Goal: Task Accomplishment & Management: Manage account settings

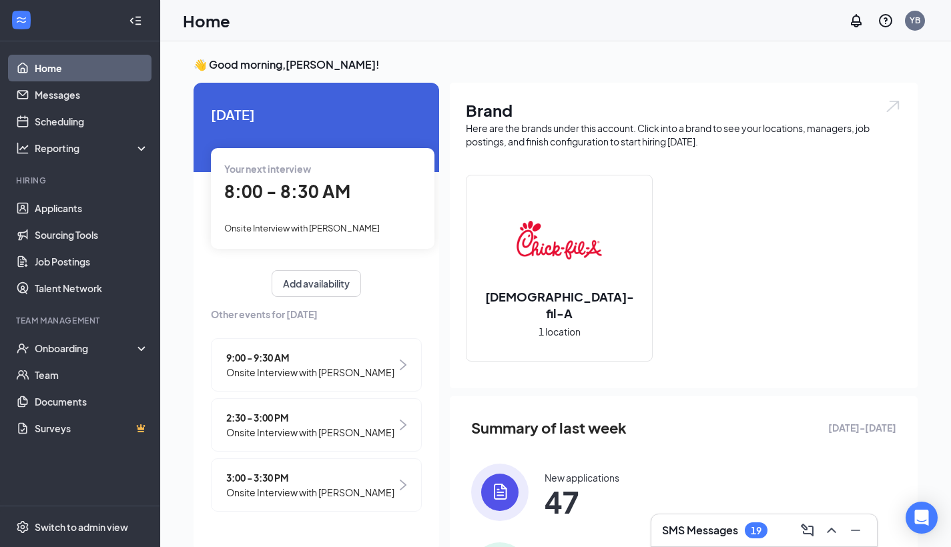
click at [685, 537] on h3 "SMS Messages" at bounding box center [700, 530] width 76 height 15
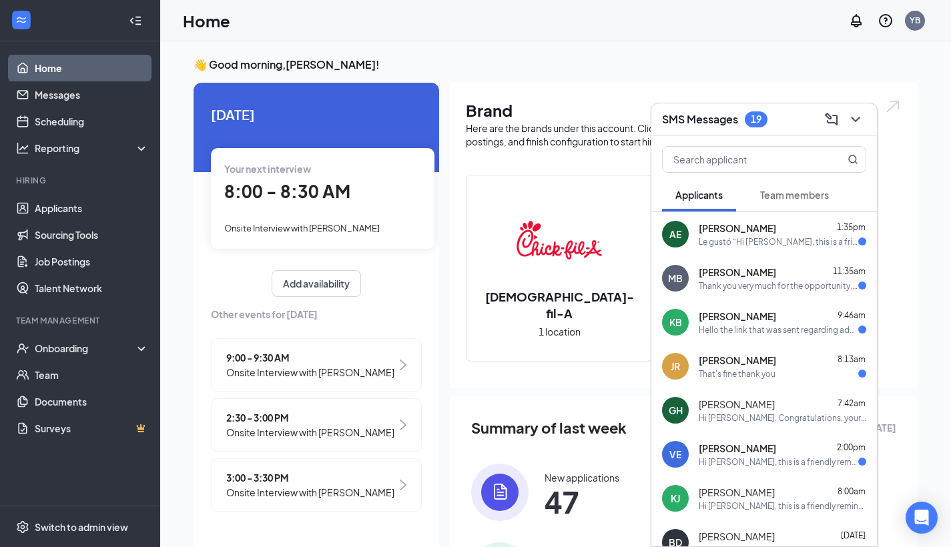
click at [800, 241] on div "Le gustó “Hi Avril Escamilla, this is a friendly reminder. Y…”" at bounding box center [779, 241] width 160 height 11
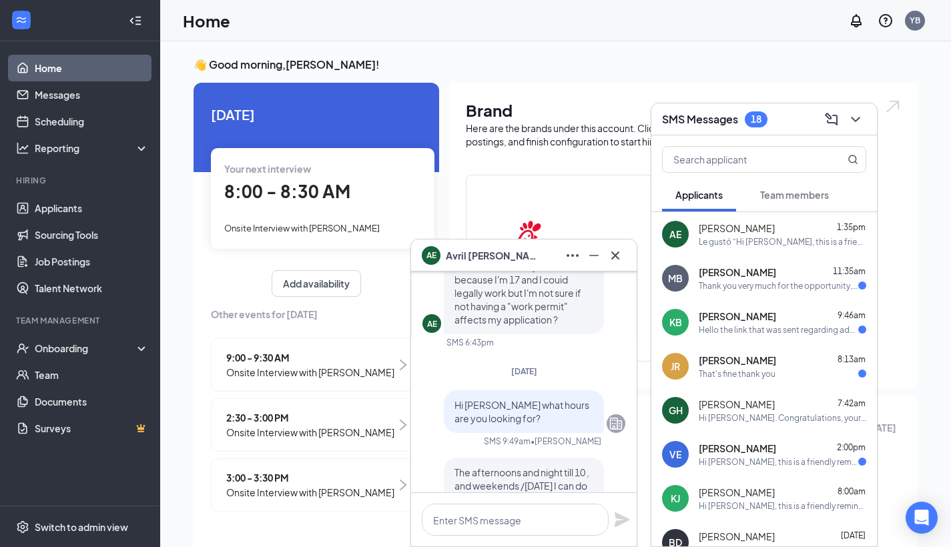
scroll to position [-1239, 0]
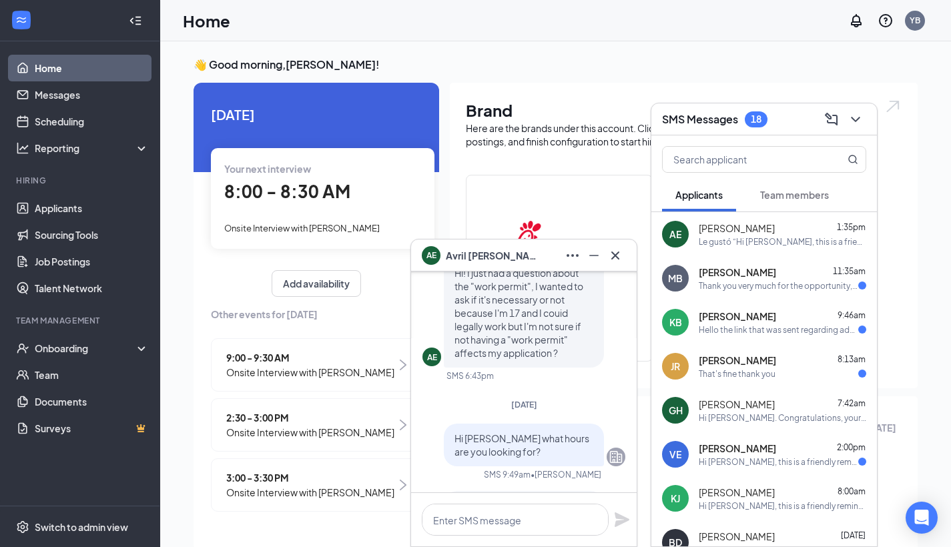
click at [621, 258] on icon "Cross" at bounding box center [615, 256] width 16 height 16
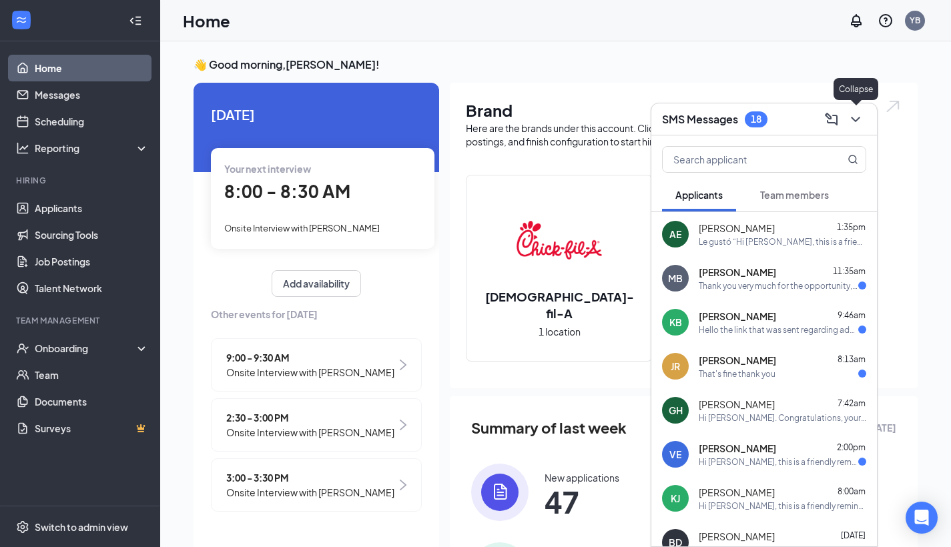
click at [859, 123] on icon "ChevronDown" at bounding box center [856, 119] width 16 height 16
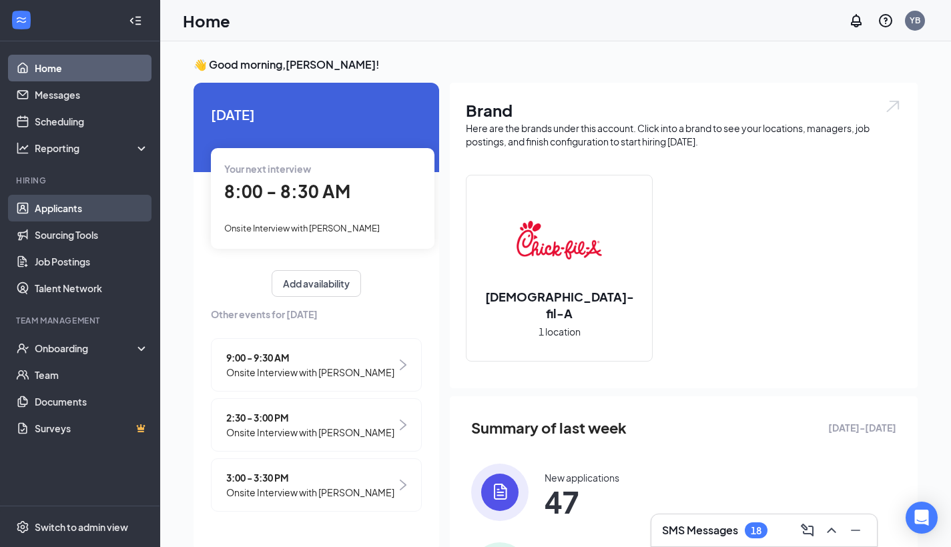
click at [78, 208] on link "Applicants" at bounding box center [92, 208] width 114 height 27
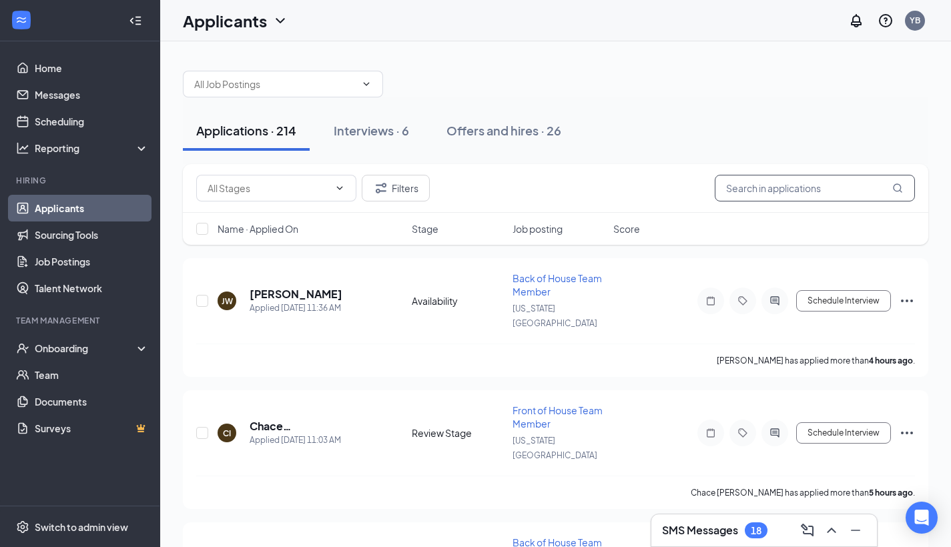
click at [847, 193] on input "text" at bounding box center [815, 188] width 200 height 27
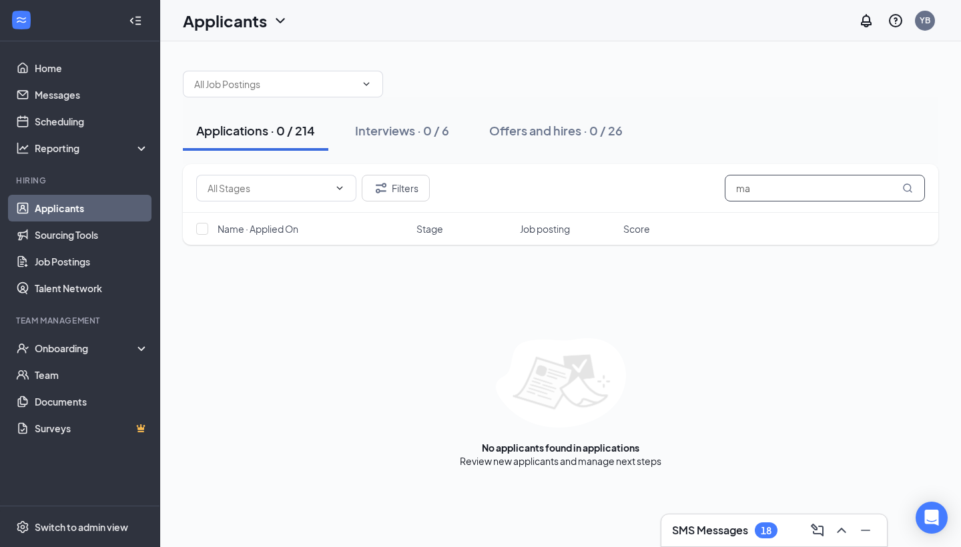
type input "m"
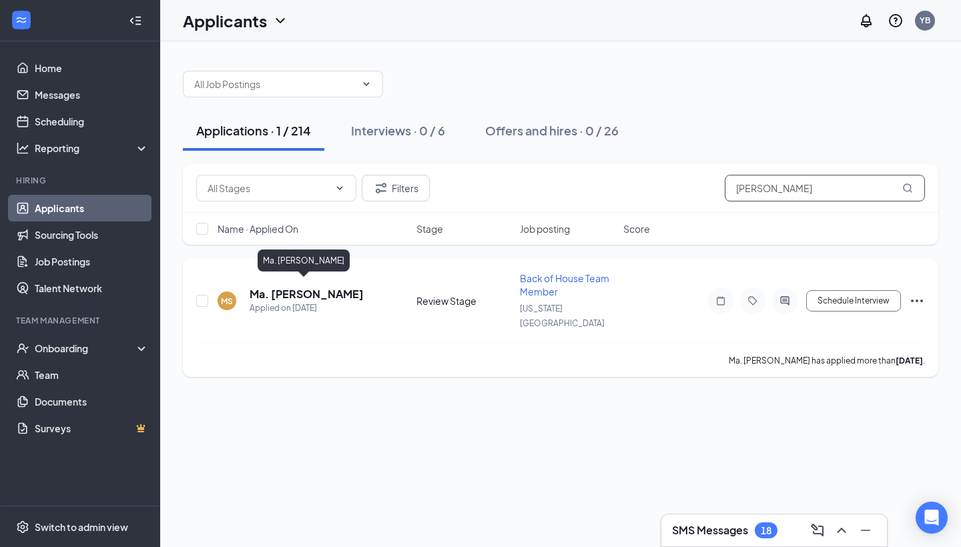
type input "santana"
click at [297, 288] on h5 "Ma. [PERSON_NAME]" at bounding box center [307, 294] width 114 height 15
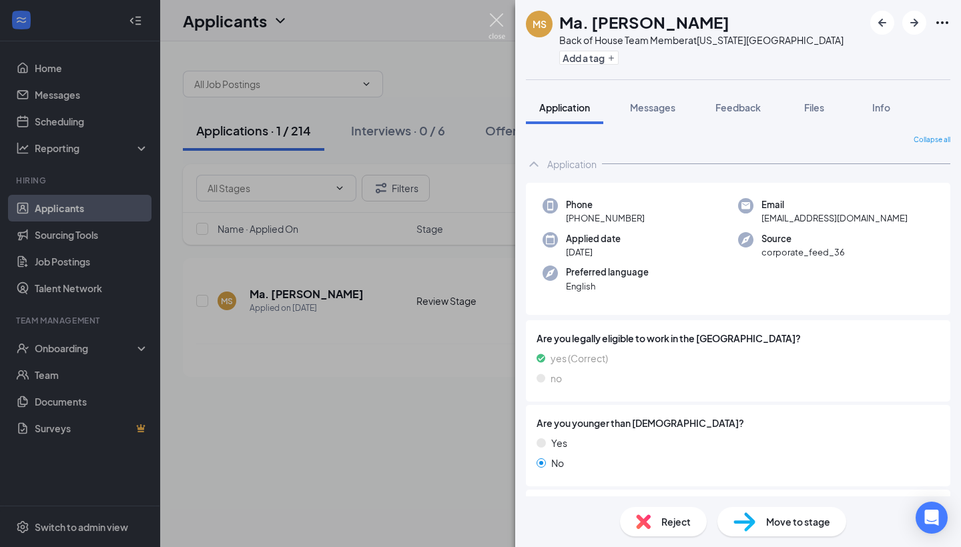
click at [501, 26] on img at bounding box center [497, 26] width 17 height 26
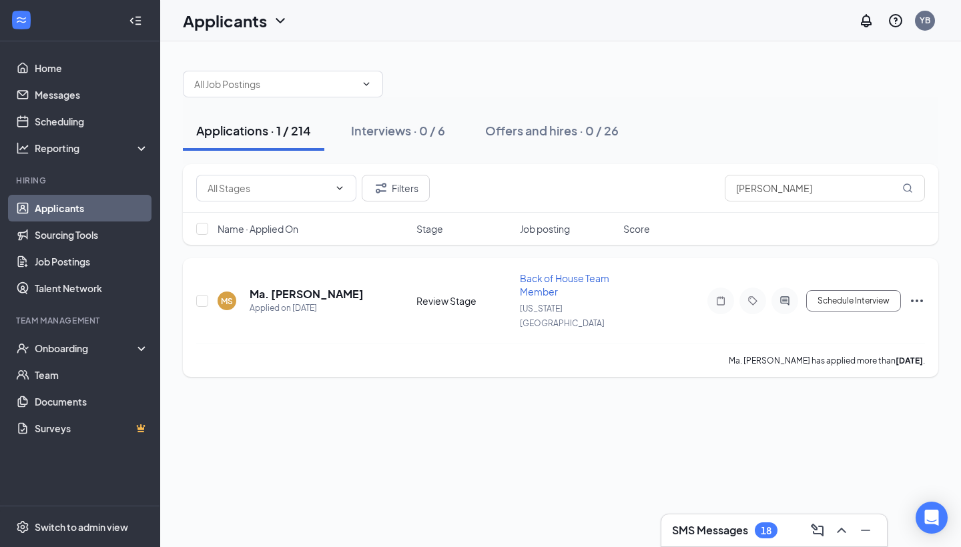
click at [918, 293] on icon "Ellipses" at bounding box center [917, 301] width 16 height 16
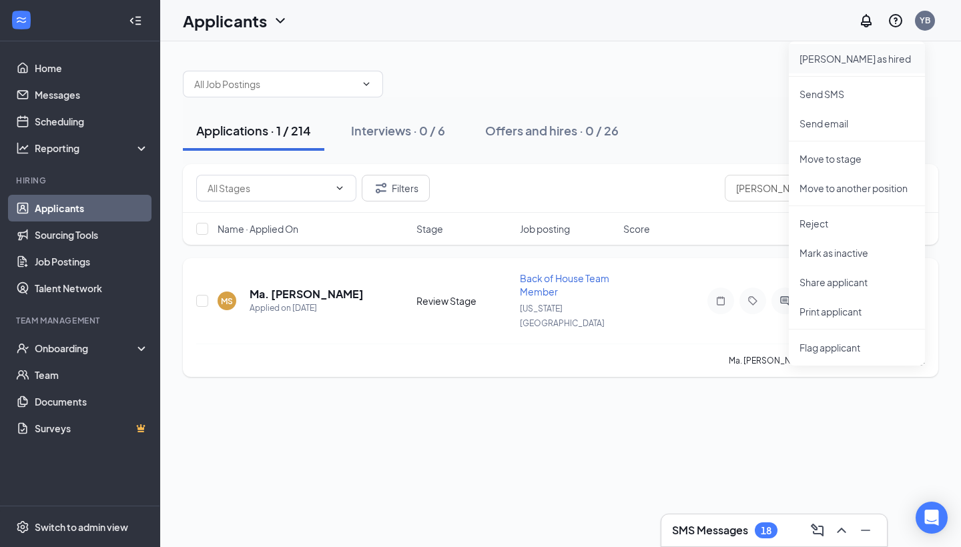
click at [855, 53] on p "[PERSON_NAME] as hired" at bounding box center [857, 58] width 115 height 13
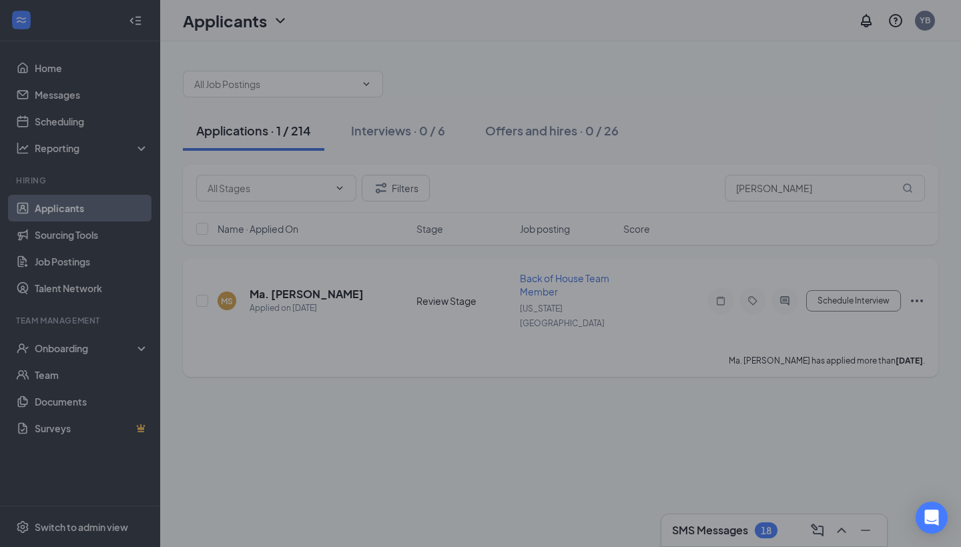
type input "Hiring Complete (final stage)"
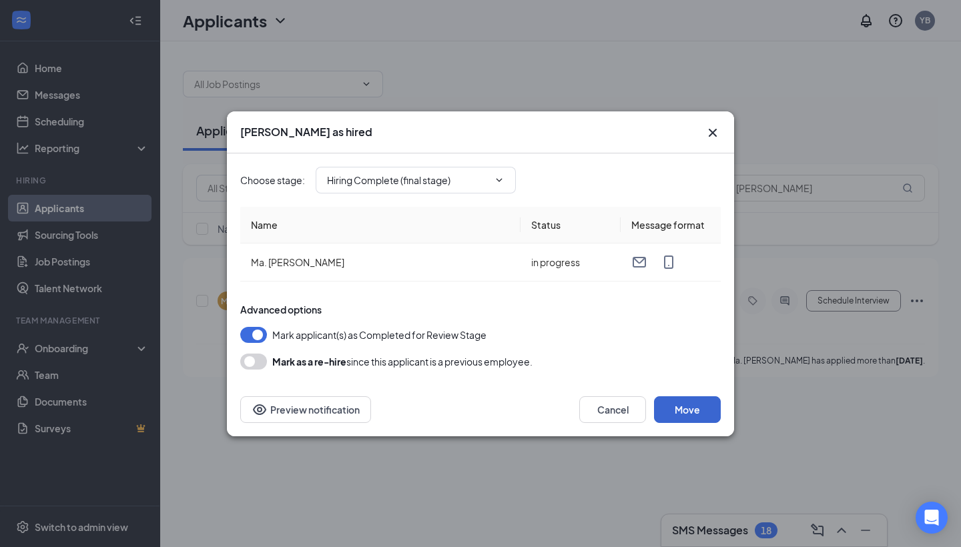
click at [691, 418] on button "Move" at bounding box center [687, 409] width 67 height 27
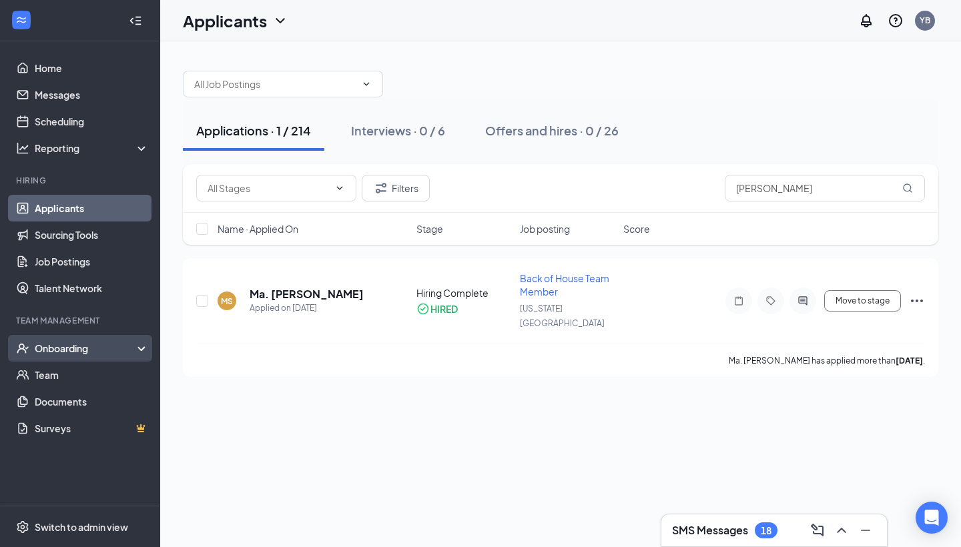
click at [73, 344] on div "Onboarding" at bounding box center [86, 348] width 103 height 13
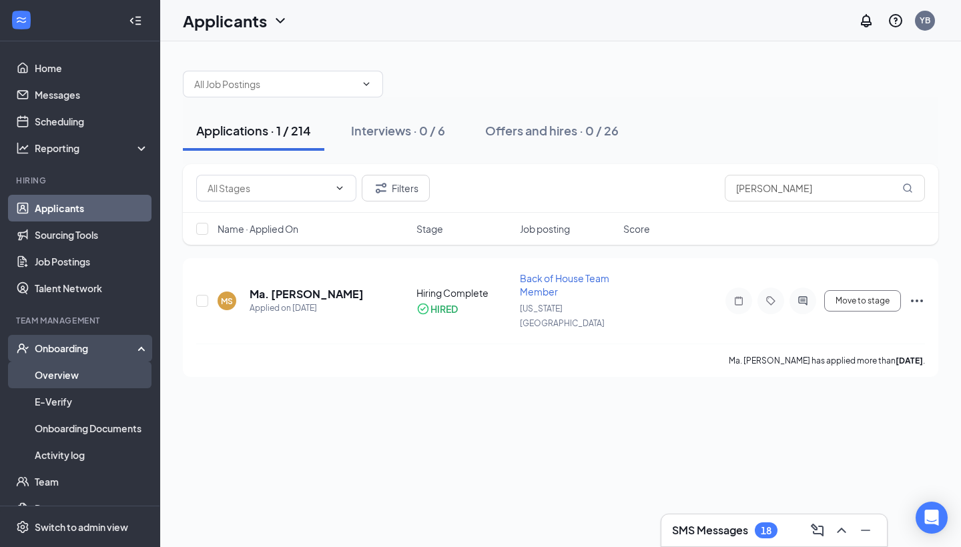
click at [94, 378] on link "Overview" at bounding box center [92, 375] width 114 height 27
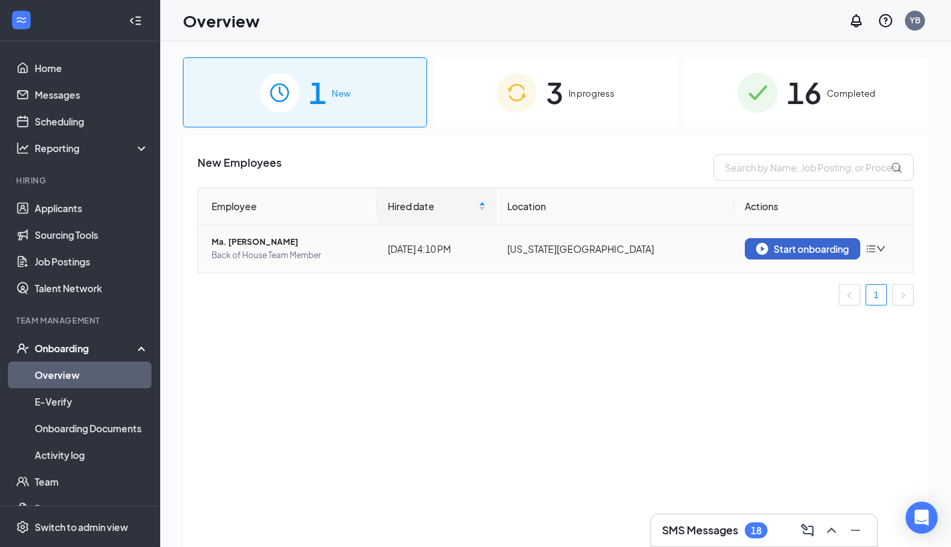
click at [794, 248] on div "Start onboarding" at bounding box center [802, 249] width 93 height 12
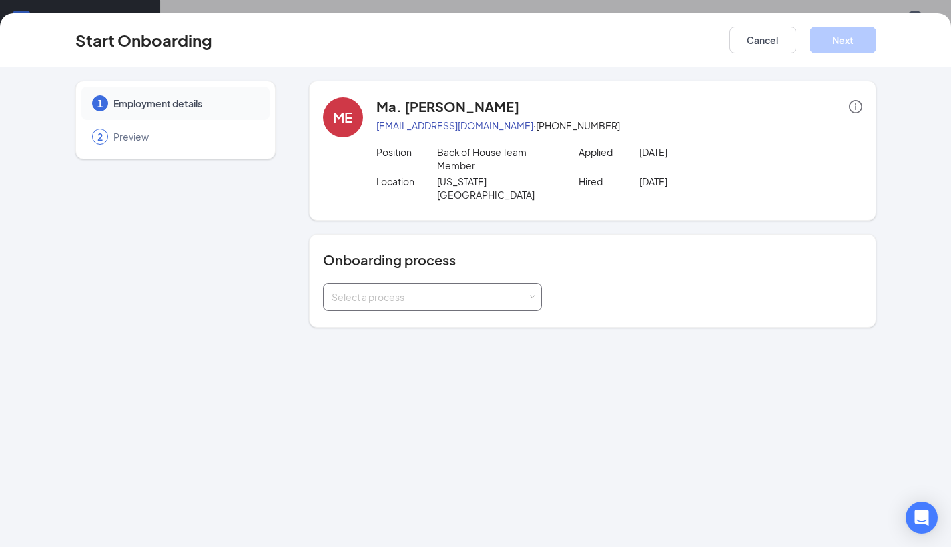
click at [518, 290] on div "Select a process" at bounding box center [430, 296] width 196 height 13
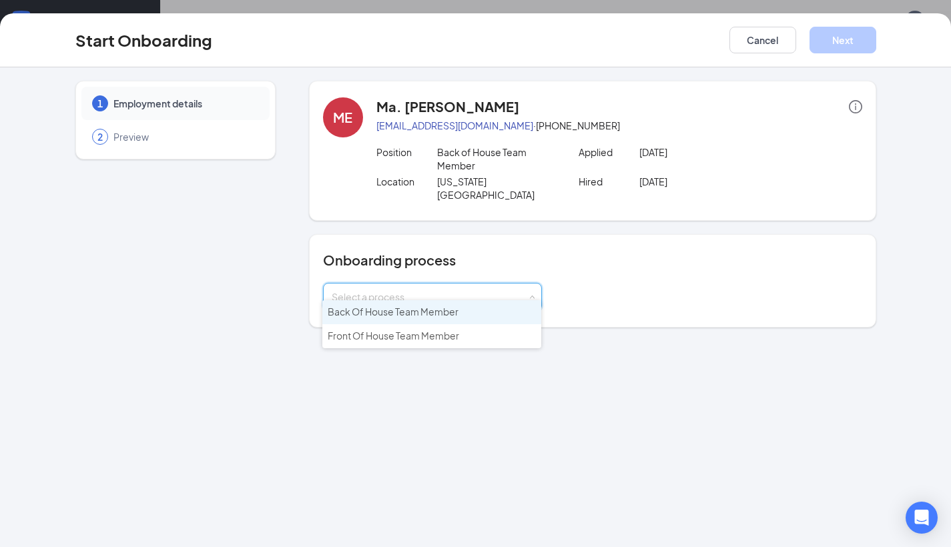
click at [457, 308] on span "Back Of House Team Member" at bounding box center [393, 312] width 131 height 12
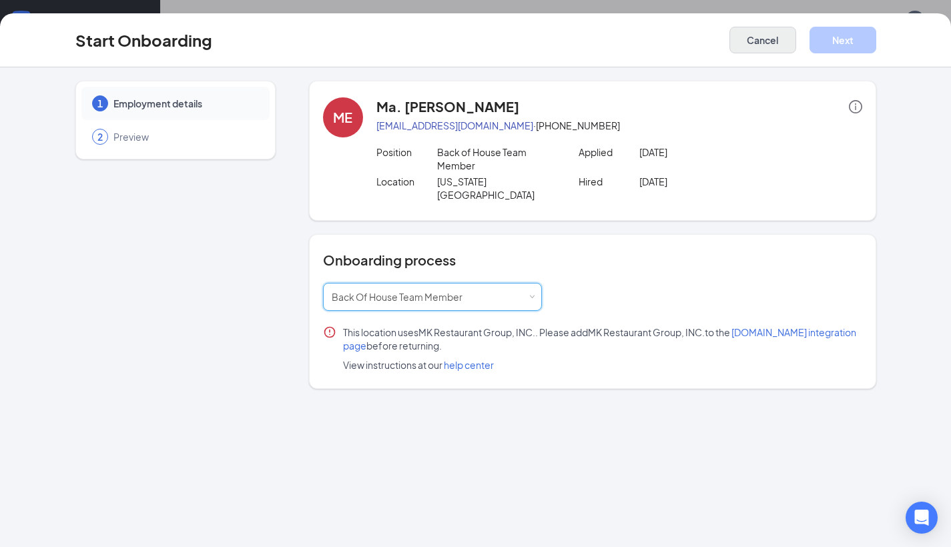
click at [763, 47] on button "Cancel" at bounding box center [762, 40] width 67 height 27
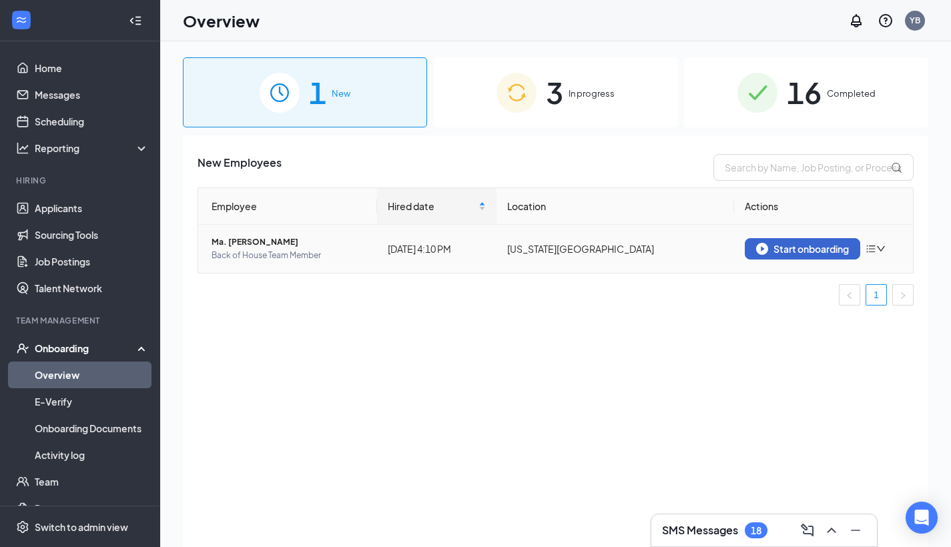
click at [796, 256] on button "Start onboarding" at bounding box center [802, 248] width 115 height 21
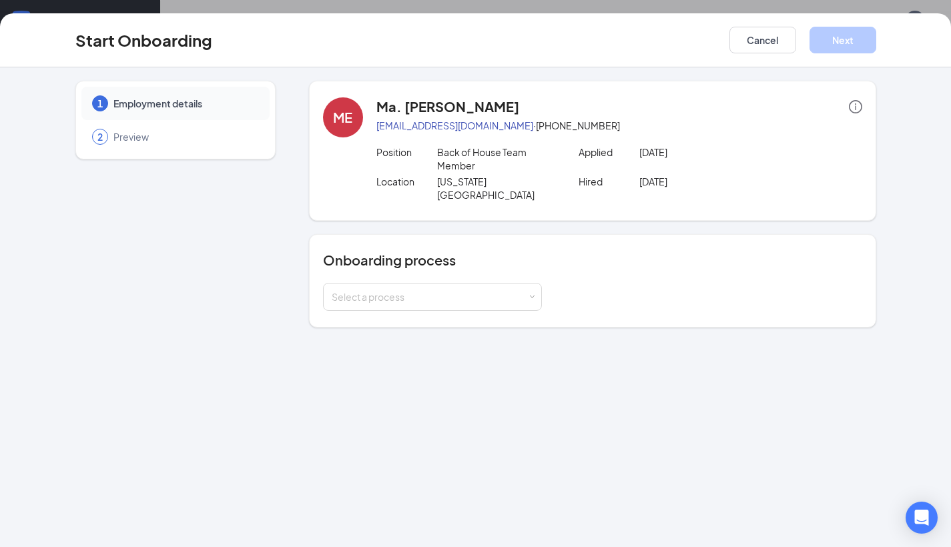
click at [476, 298] on div "Onboarding process Select a process" at bounding box center [592, 280] width 567 height 93
click at [476, 295] on div "Select a process" at bounding box center [433, 297] width 202 height 27
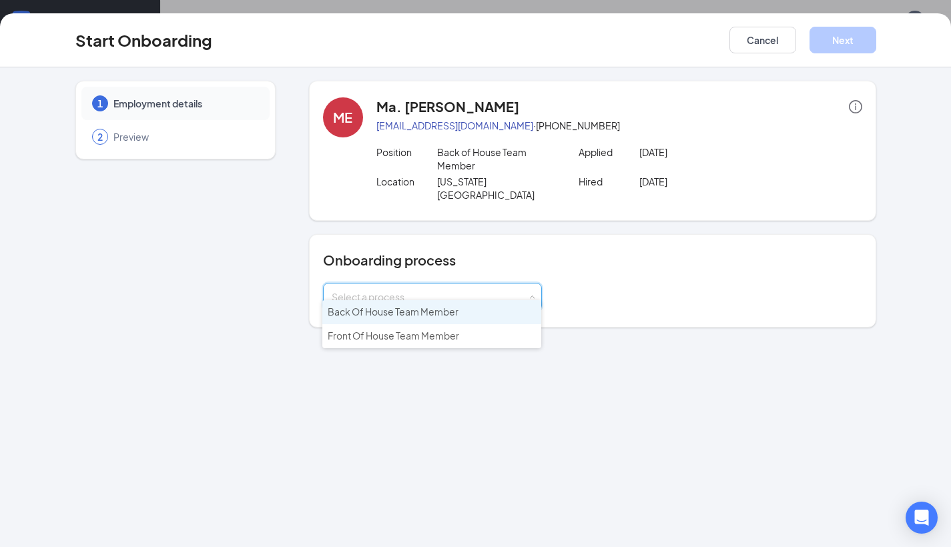
click at [446, 318] on li "Back Of House Team Member" at bounding box center [431, 312] width 219 height 24
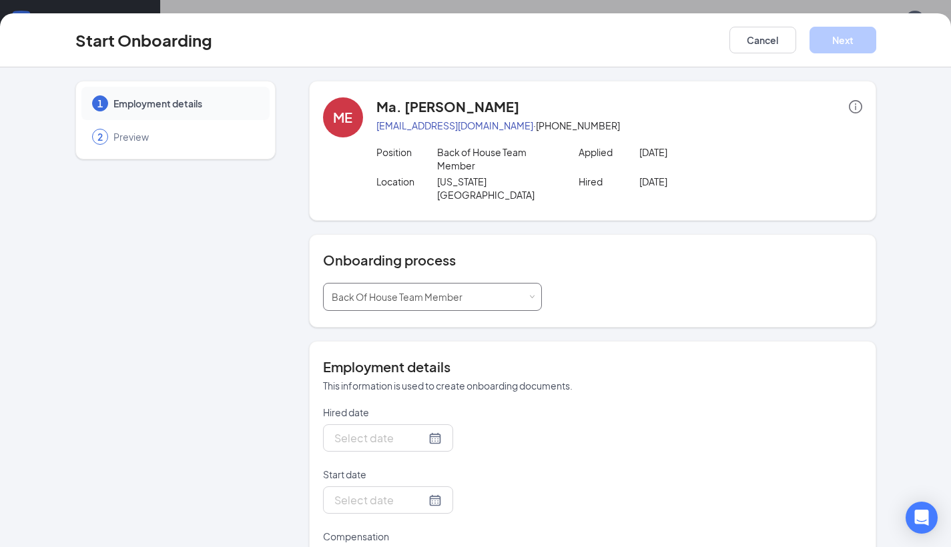
type input "[DATE]"
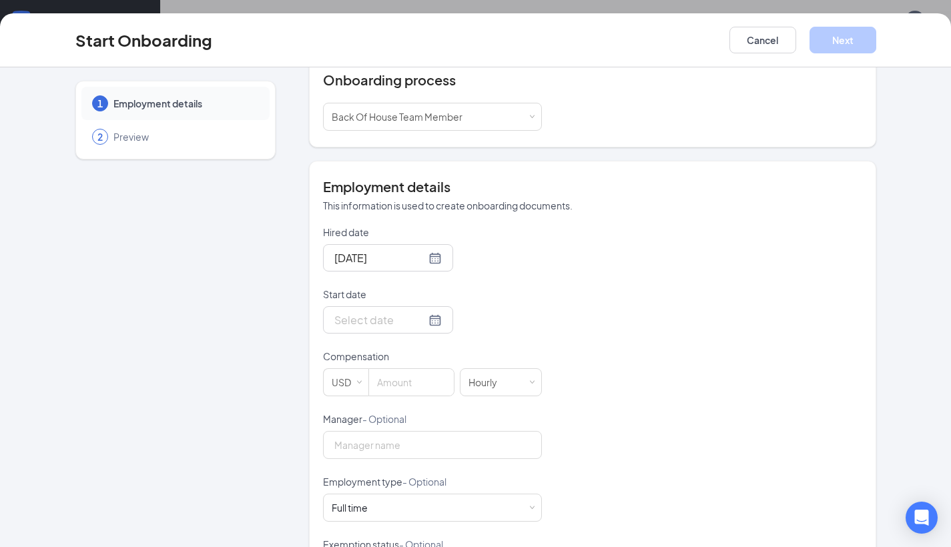
scroll to position [182, 0]
click at [423, 248] on div at bounding box center [387, 256] width 107 height 17
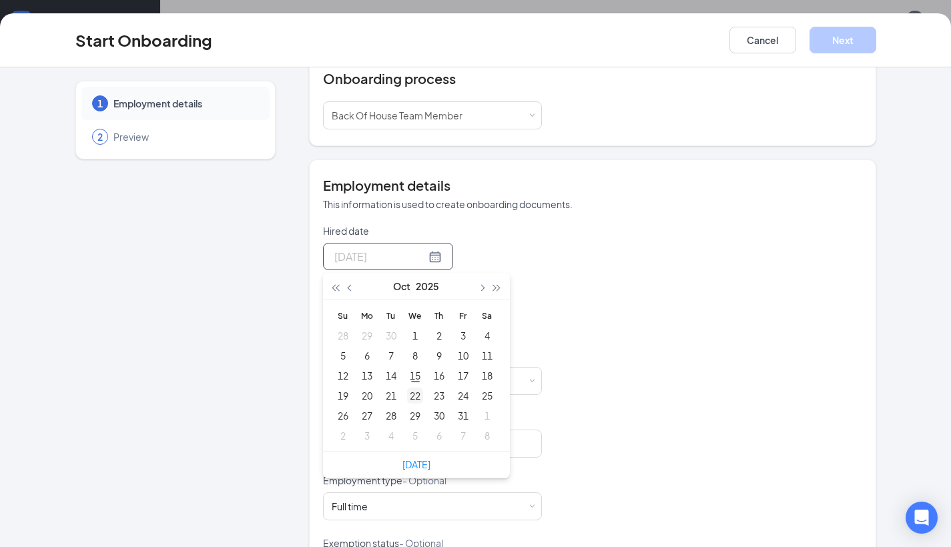
type input "Oct 22, 2025"
type input "[DATE]"
click at [414, 368] on div "15" at bounding box center [415, 376] width 16 height 16
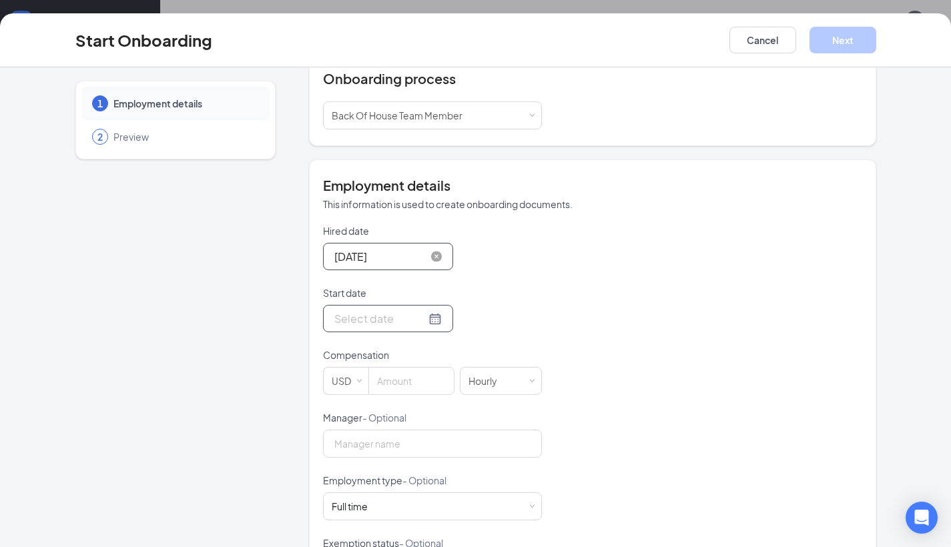
click at [428, 310] on div at bounding box center [387, 318] width 107 height 17
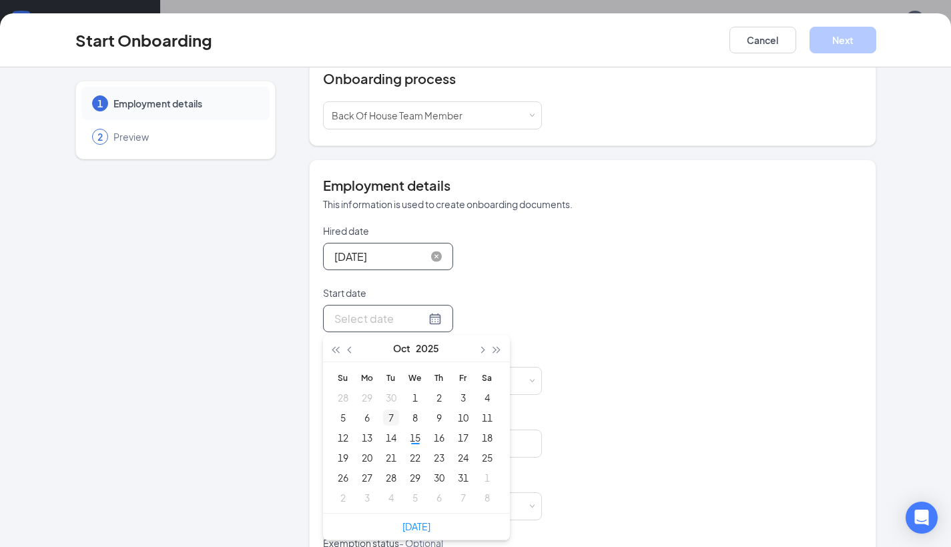
type input "Sep 30, 2025"
type input "Oct 20, 2025"
click at [362, 450] on div "20" at bounding box center [367, 458] width 16 height 16
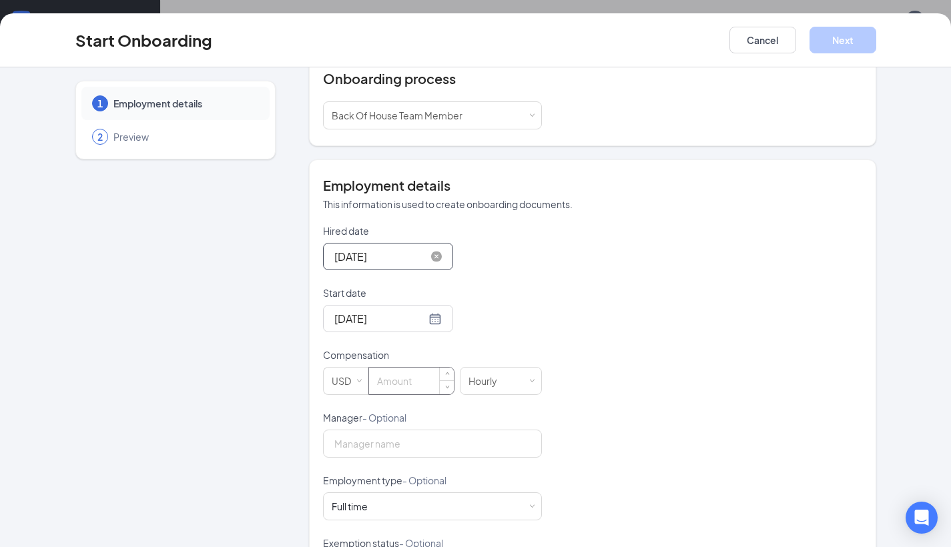
click at [401, 368] on input at bounding box center [411, 381] width 85 height 27
type input "14"
click at [589, 315] on div "Hired date Oct 15, 2025 Oct 2025 Su Mo Tu We Th Fr Sa 28 29 30 1 2 3 4 5 6 7 8 …" at bounding box center [592, 442] width 539 height 436
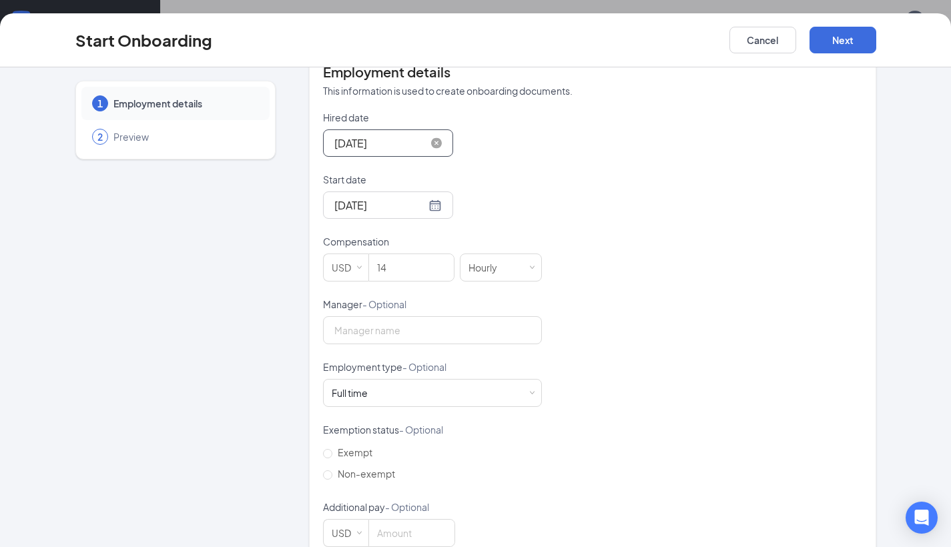
scroll to position [310, 0]
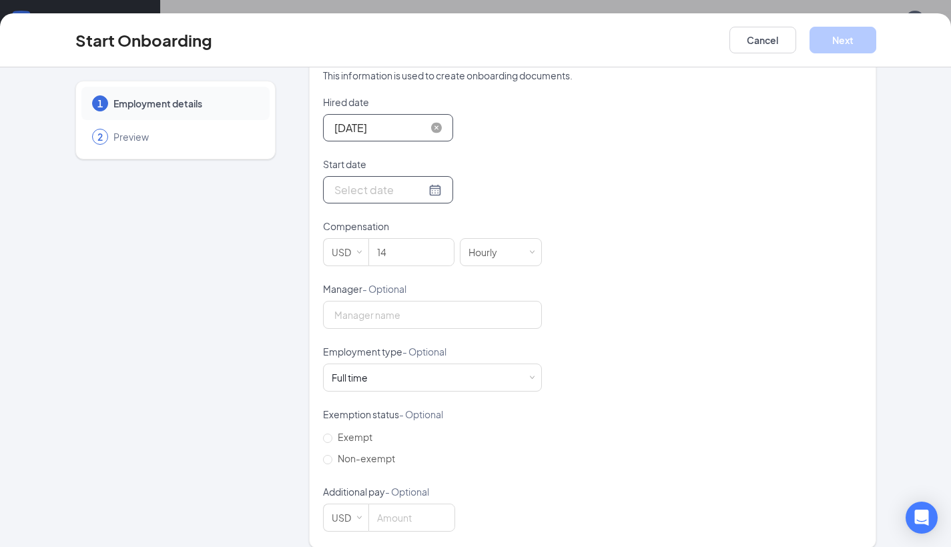
click at [432, 182] on div at bounding box center [387, 190] width 107 height 17
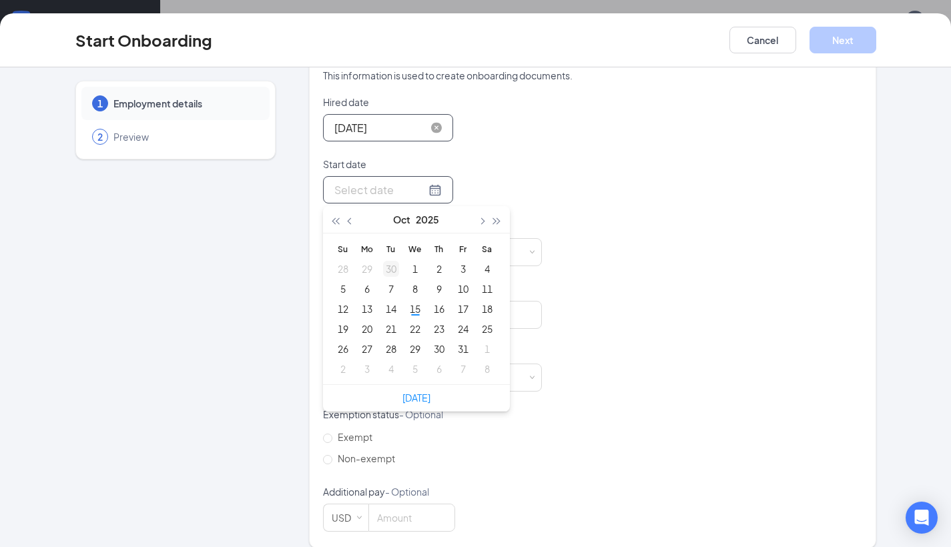
type input "Sep 30, 2025"
type input "[DATE]"
click at [384, 321] on div "21" at bounding box center [391, 329] width 16 height 16
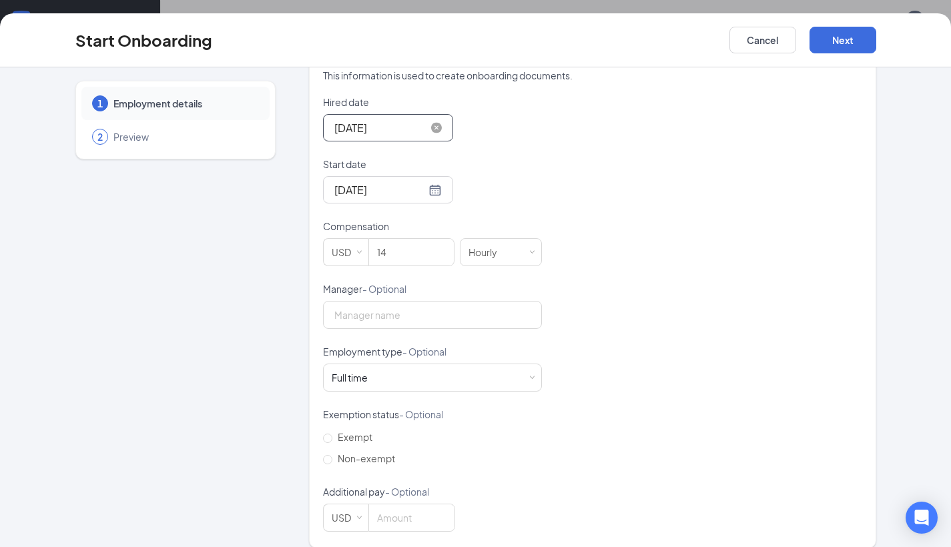
click at [632, 309] on div "Hired date Oct 15, 2025 Oct 2025 Su Mo Tu We Th Fr Sa 28 29 30 1 2 3 4 5 6 7 8 …" at bounding box center [592, 313] width 539 height 436
click at [463, 372] on div "Full time Works 30+ hours per week and is reasonably expected to work" at bounding box center [433, 377] width 202 height 27
click at [516, 366] on div "Full time Works 30+ hours per week and is reasonably expected to work" at bounding box center [433, 377] width 202 height 27
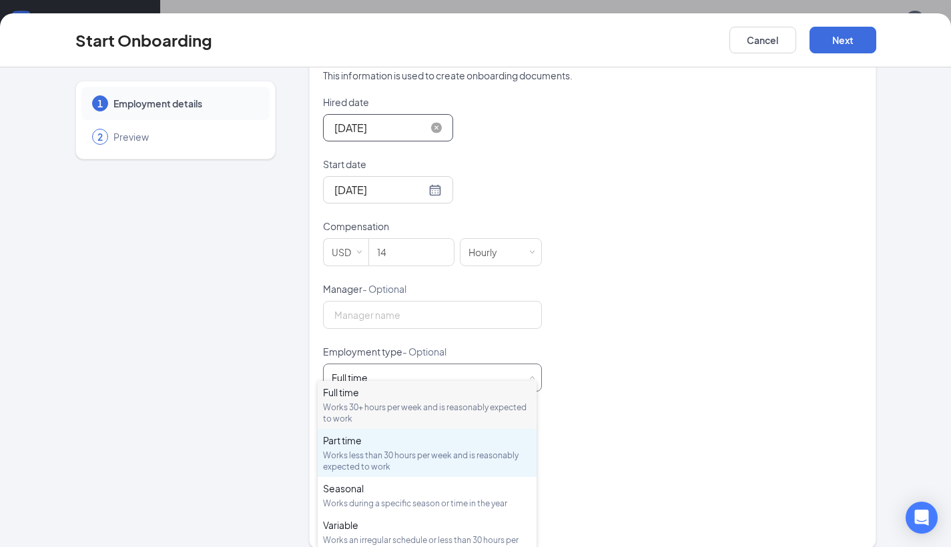
click at [431, 466] on div "Works less than 30 hours per week and is reasonably expected to work" at bounding box center [427, 461] width 208 height 23
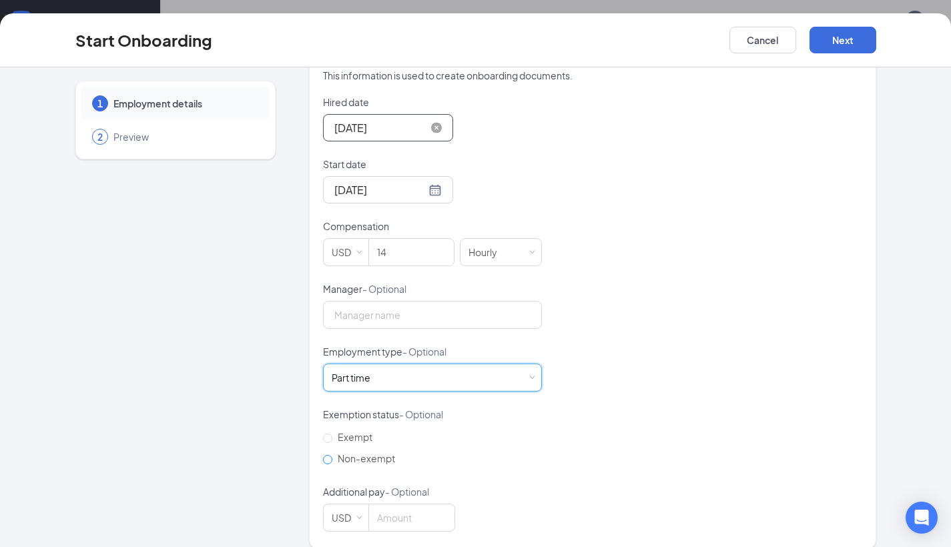
click at [323, 455] on input "Non-exempt" at bounding box center [327, 459] width 9 height 9
radio input "true"
click at [854, 45] on button "Next" at bounding box center [843, 40] width 67 height 27
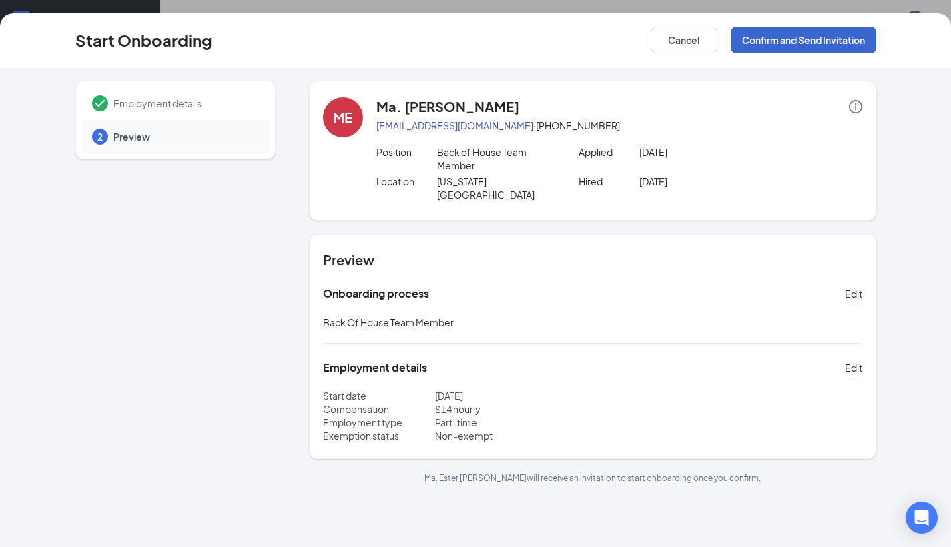
scroll to position [0, 0]
click at [814, 41] on button "Confirm and Send Invitation" at bounding box center [803, 40] width 145 height 27
click at [792, 49] on button "Confirm and Send Invitation" at bounding box center [803, 40] width 145 height 27
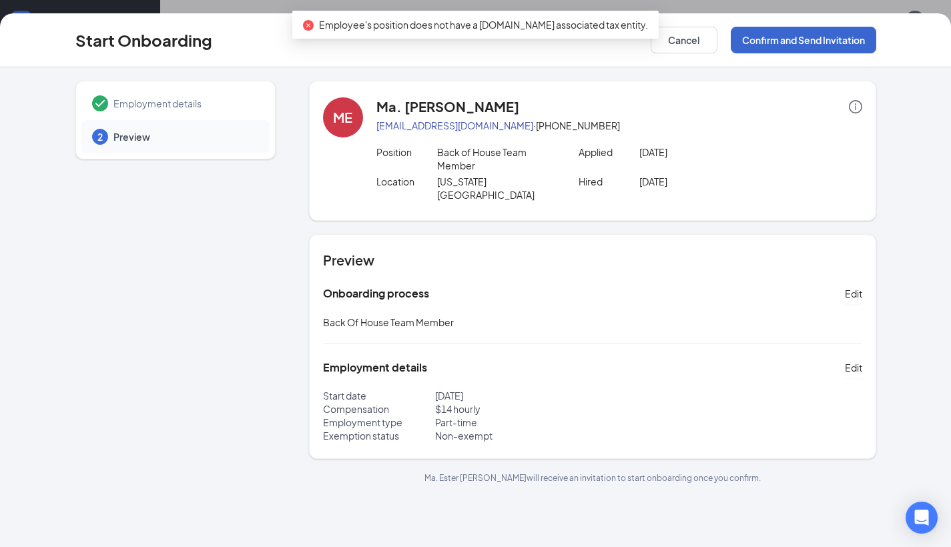
click at [792, 49] on button "Confirm and Send Invitation" at bounding box center [803, 40] width 145 height 27
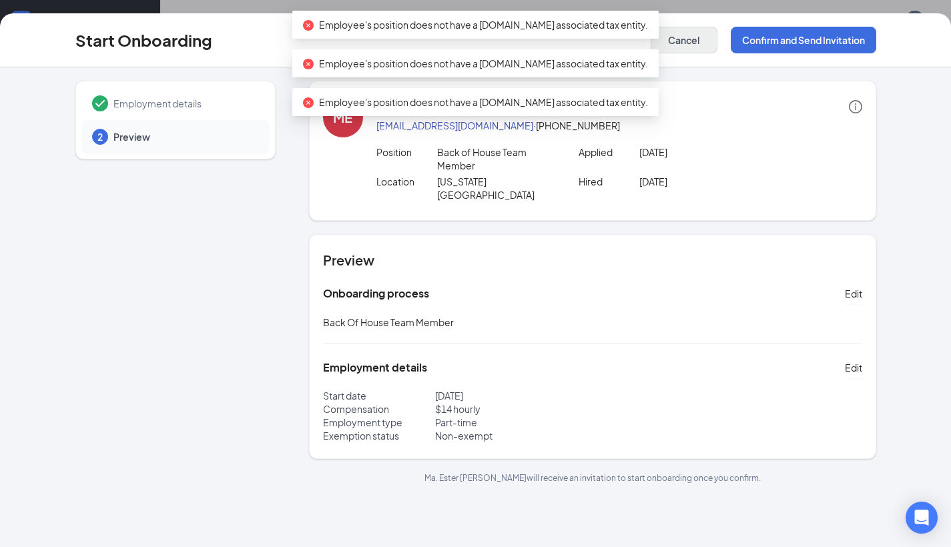
click at [677, 39] on button "Cancel" at bounding box center [684, 40] width 67 height 27
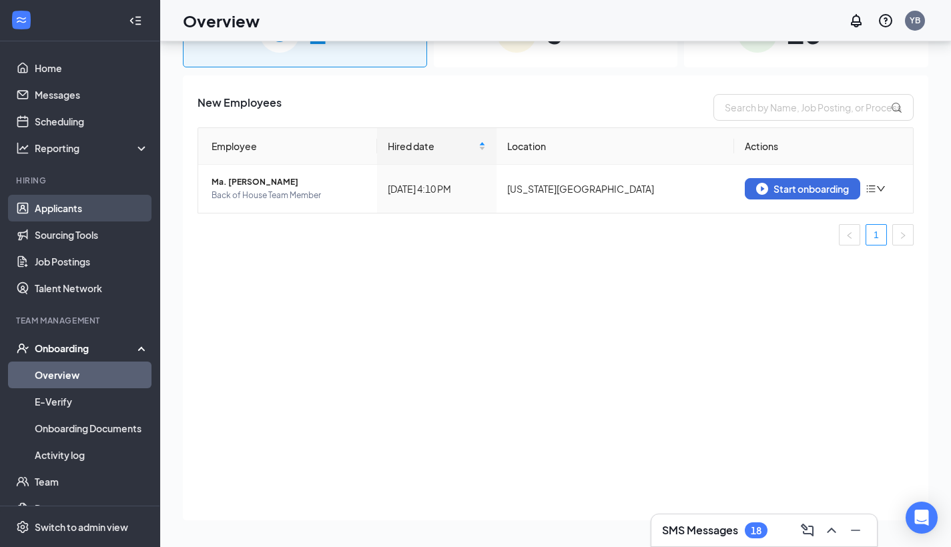
click at [105, 213] on link "Applicants" at bounding box center [92, 208] width 114 height 27
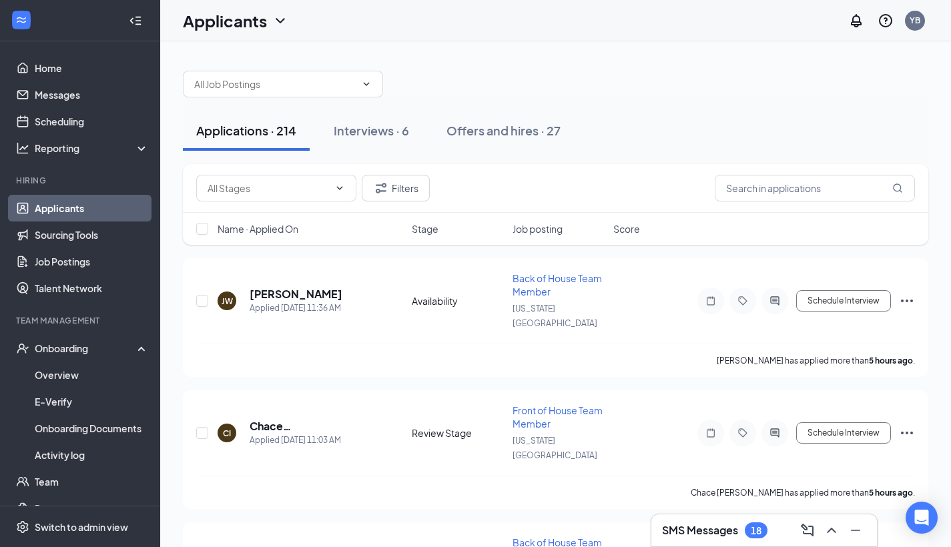
click at [52, 210] on link "Applicants" at bounding box center [92, 208] width 114 height 27
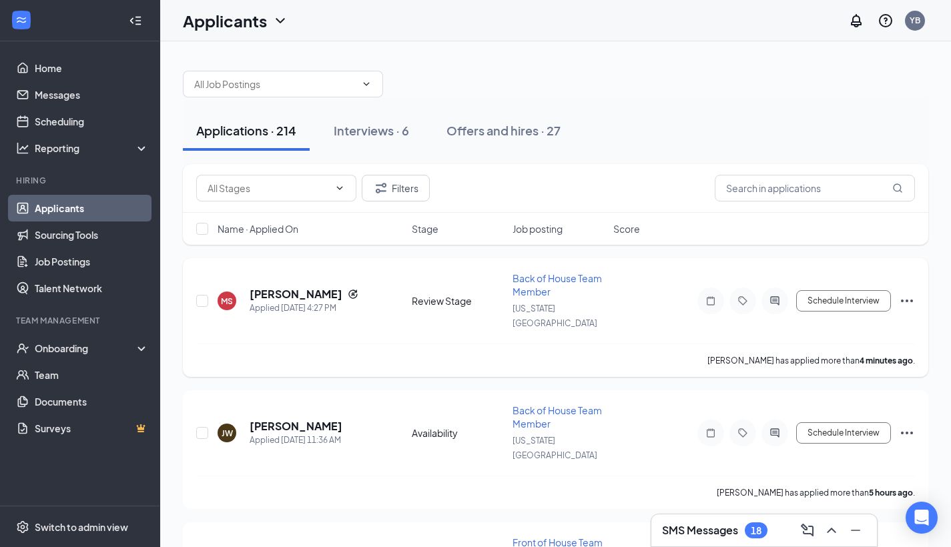
click at [903, 293] on icon "Ellipses" at bounding box center [907, 301] width 16 height 16
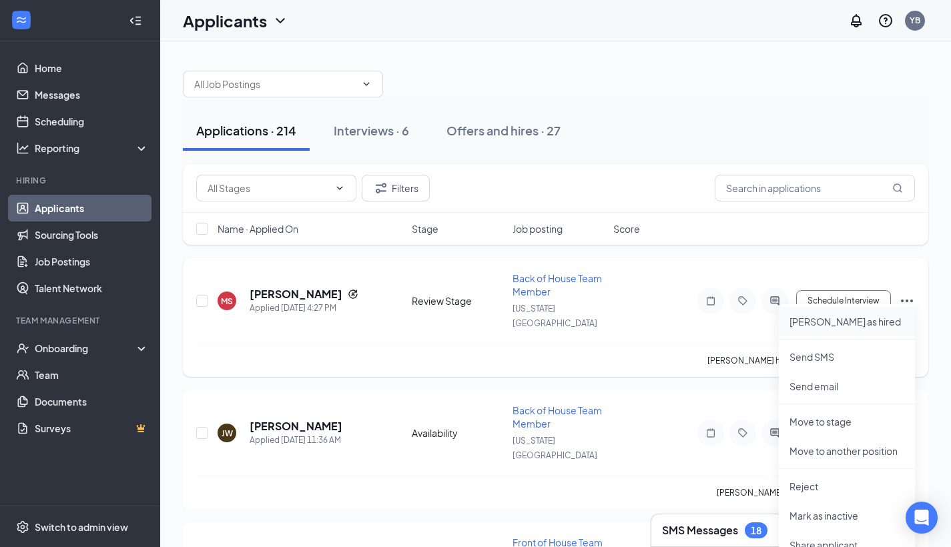
click at [858, 329] on li "[PERSON_NAME] as hired" at bounding box center [847, 321] width 136 height 29
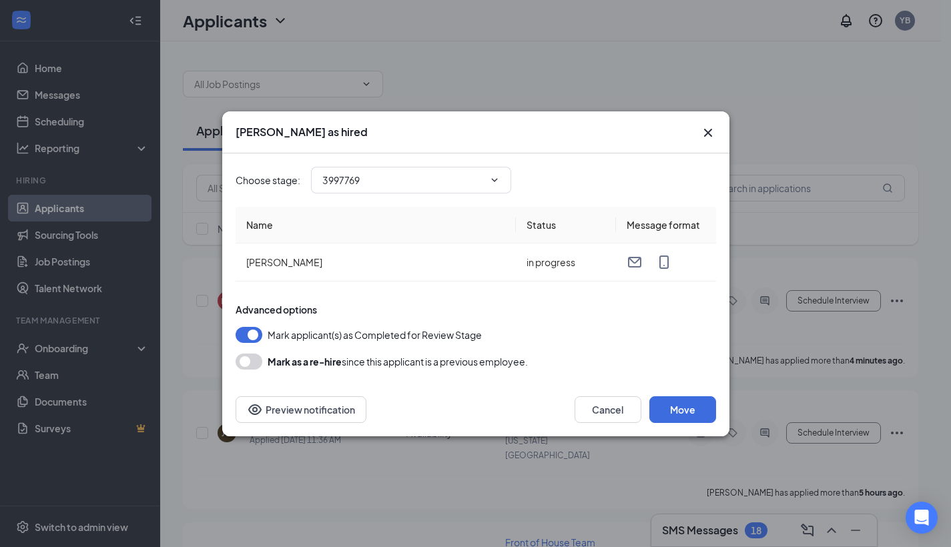
type input "Hiring Complete (final stage)"
click at [690, 413] on button "Move" at bounding box center [682, 409] width 67 height 27
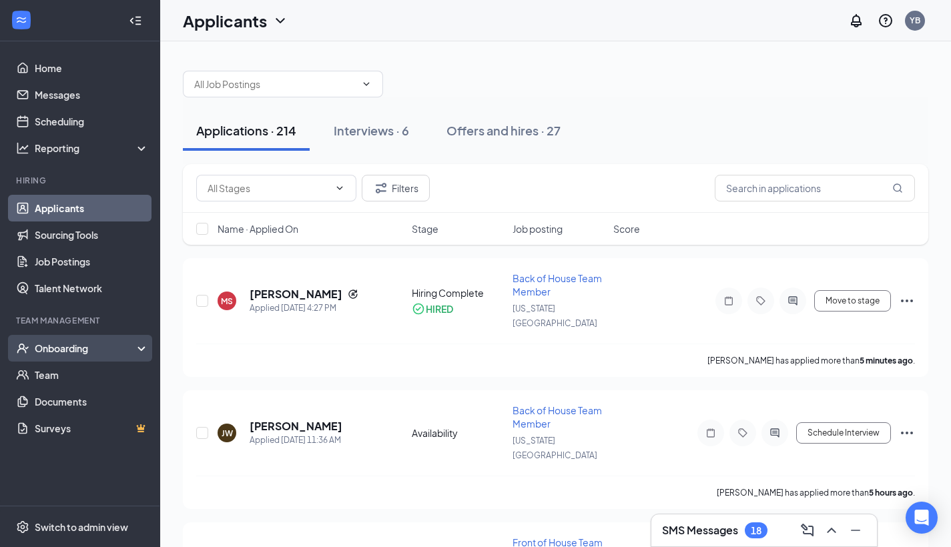
click at [51, 357] on div "Onboarding" at bounding box center [80, 348] width 160 height 27
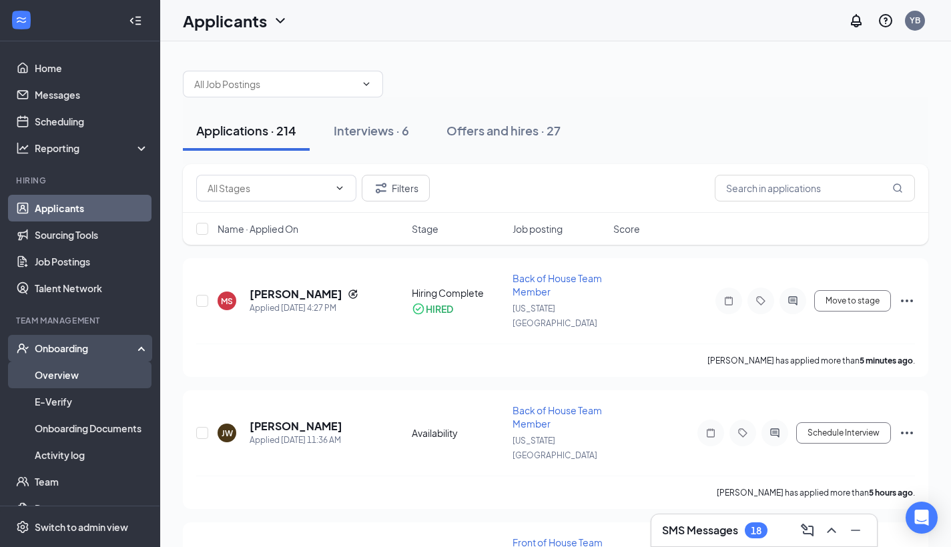
click at [97, 379] on link "Overview" at bounding box center [92, 375] width 114 height 27
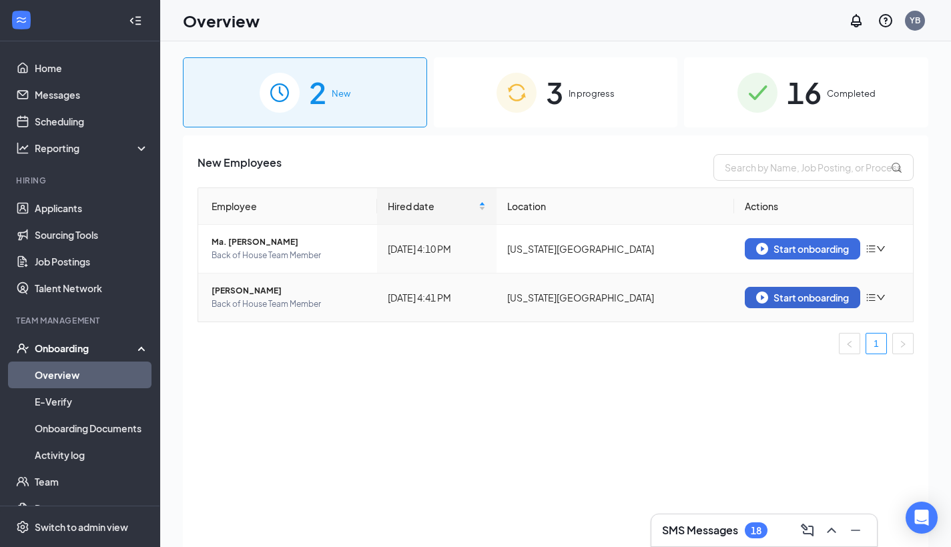
click at [834, 304] on button "Start onboarding" at bounding box center [802, 297] width 115 height 21
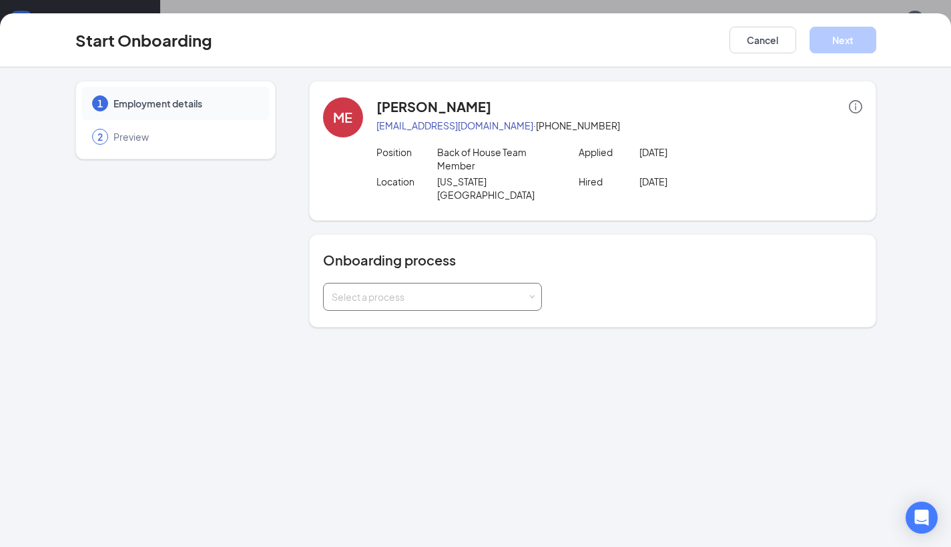
click at [523, 290] on div "Select a process" at bounding box center [430, 296] width 196 height 13
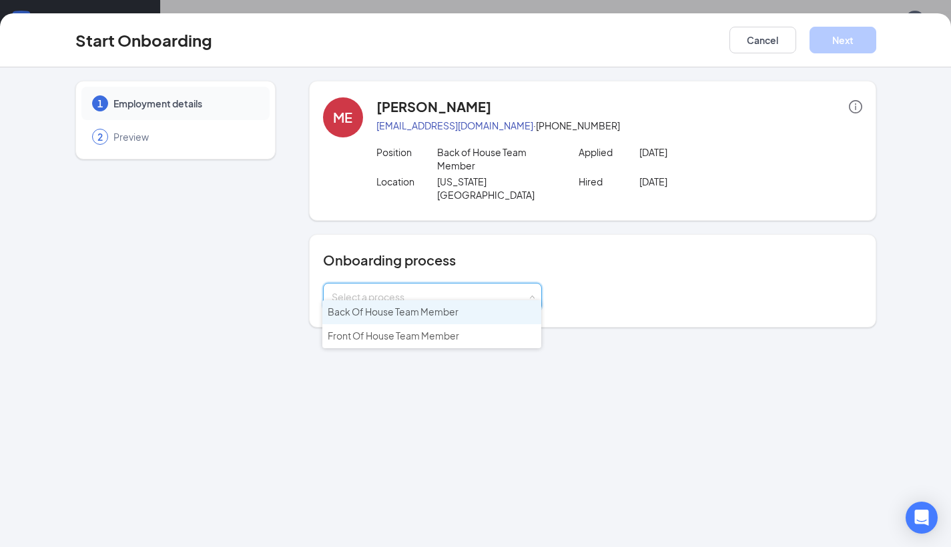
click at [469, 313] on li "Back Of House Team Member" at bounding box center [431, 312] width 219 height 24
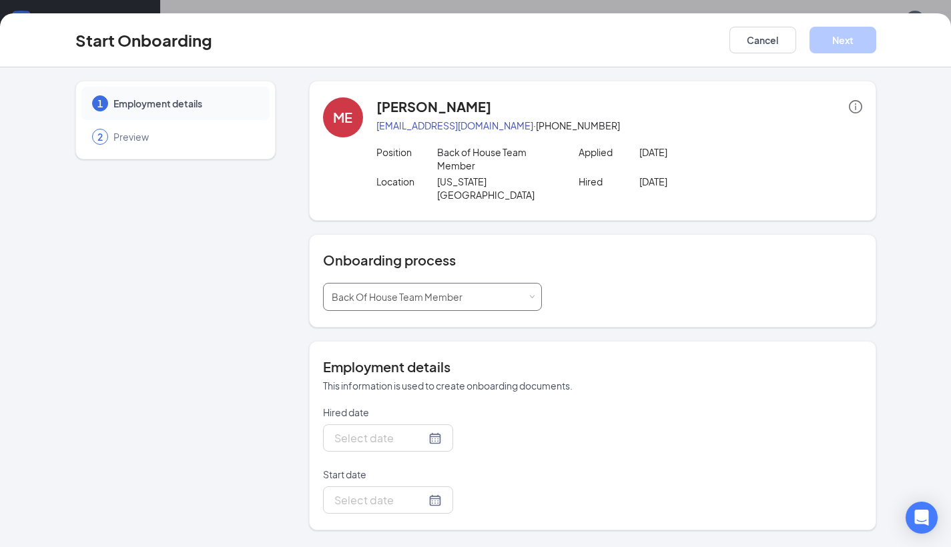
type input "[DATE]"
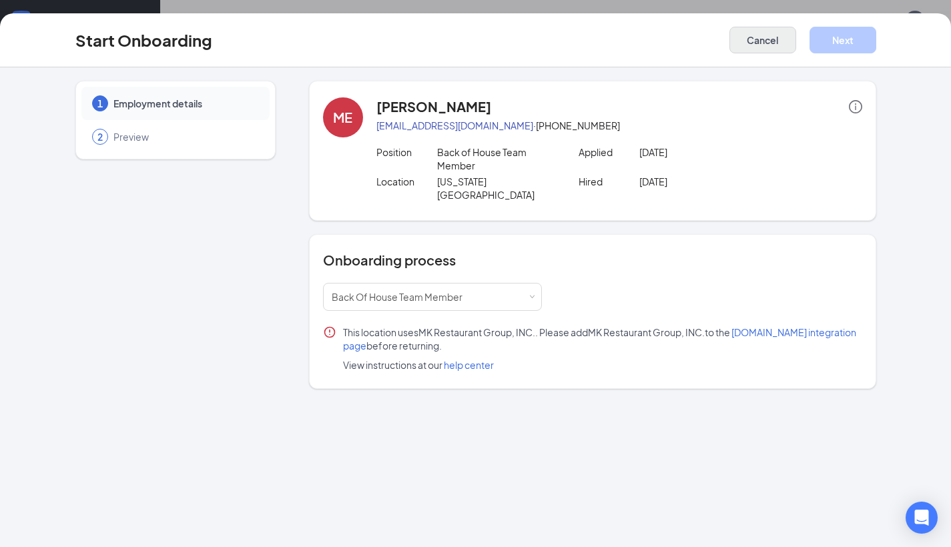
click at [764, 47] on button "Cancel" at bounding box center [762, 40] width 67 height 27
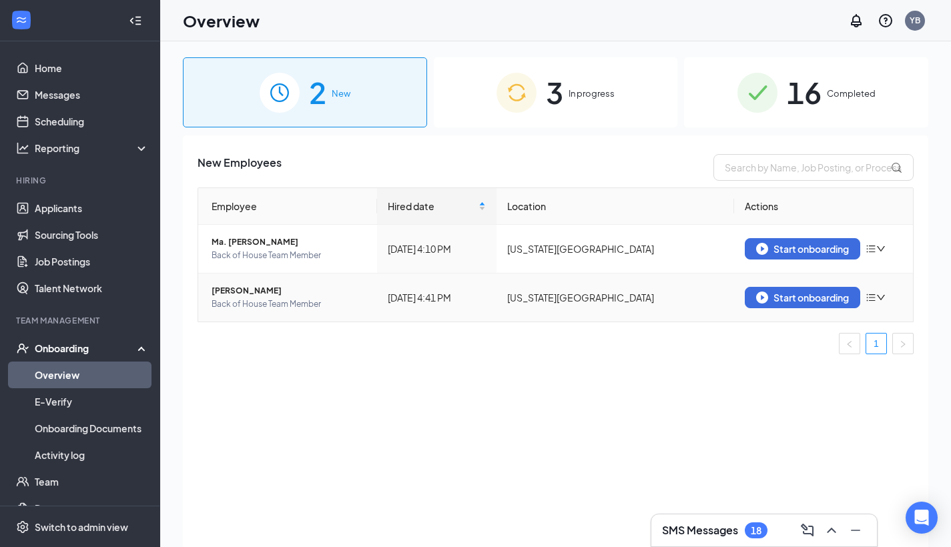
click at [876, 299] on icon "bars" at bounding box center [871, 297] width 11 height 11
click at [837, 324] on div "Remove from onboarding" at bounding box center [807, 325] width 144 height 13
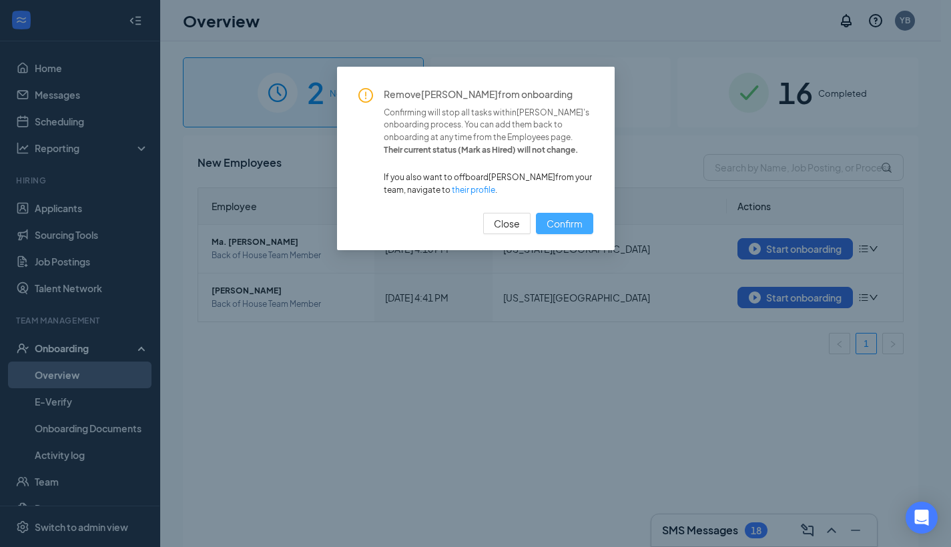
click at [568, 223] on span "Confirm" at bounding box center [565, 223] width 36 height 15
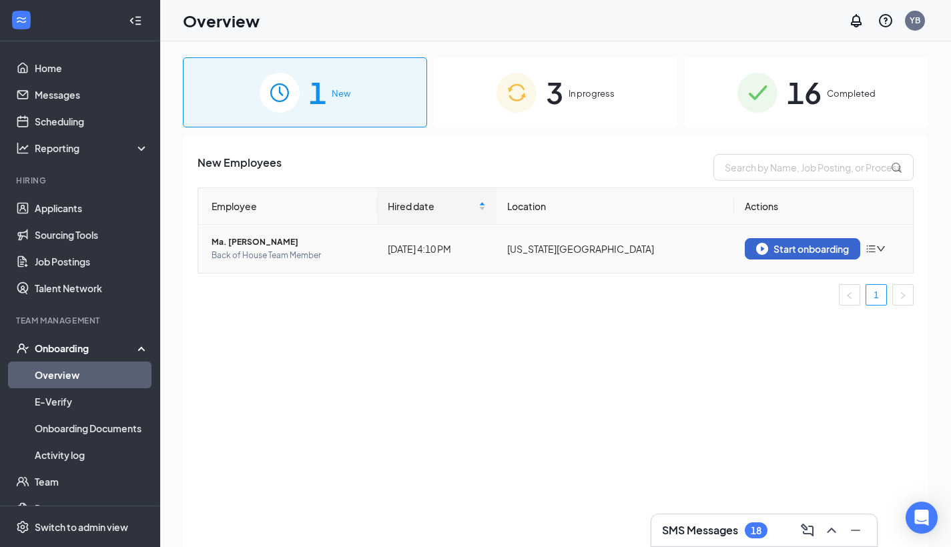
click at [807, 246] on div "Start onboarding" at bounding box center [802, 249] width 93 height 12
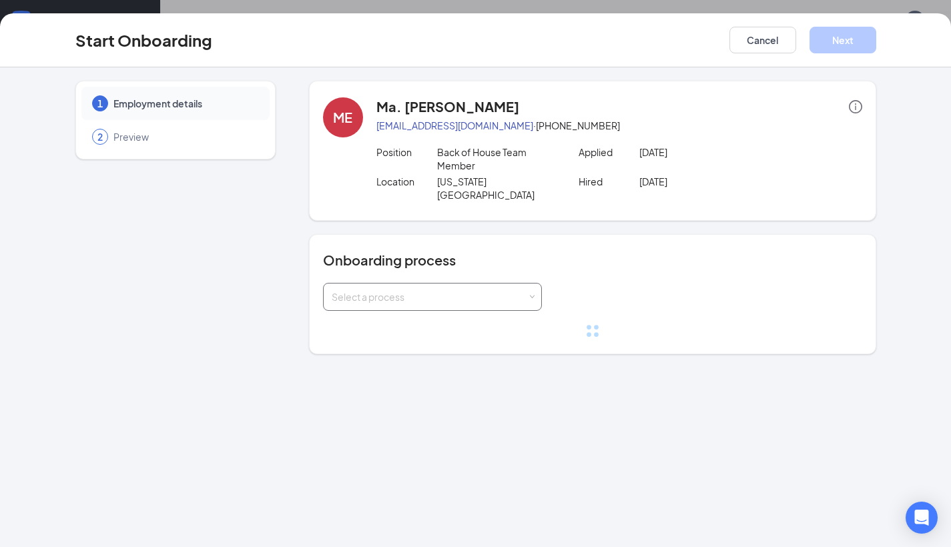
click at [497, 290] on div "Select a process" at bounding box center [430, 296] width 196 height 13
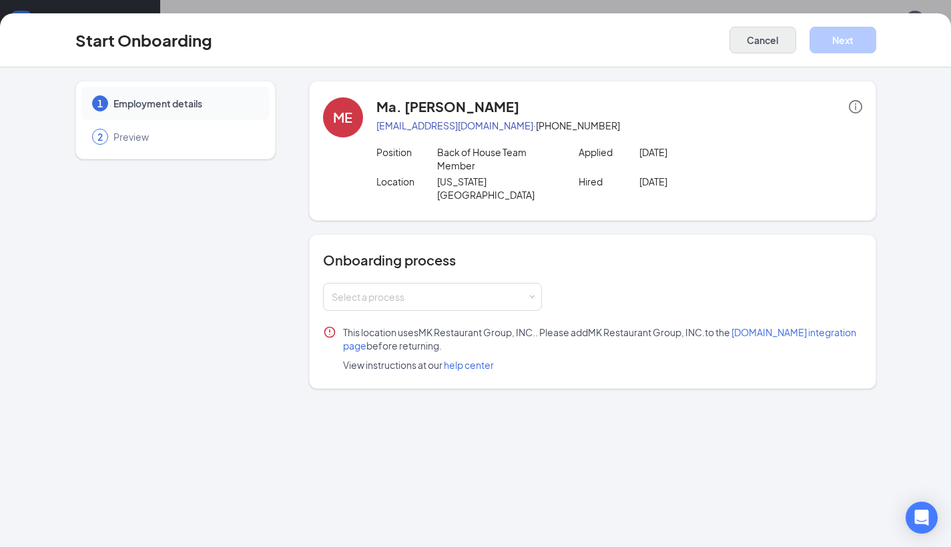
click at [790, 31] on button "Cancel" at bounding box center [762, 40] width 67 height 27
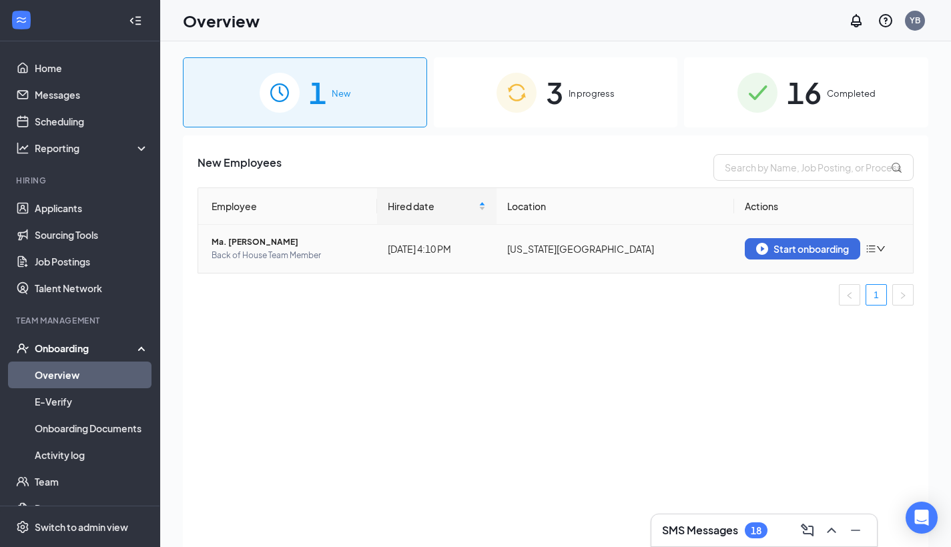
click at [873, 251] on icon "bars" at bounding box center [871, 249] width 11 height 11
click at [834, 281] on div "Remove from onboarding" at bounding box center [807, 276] width 144 height 13
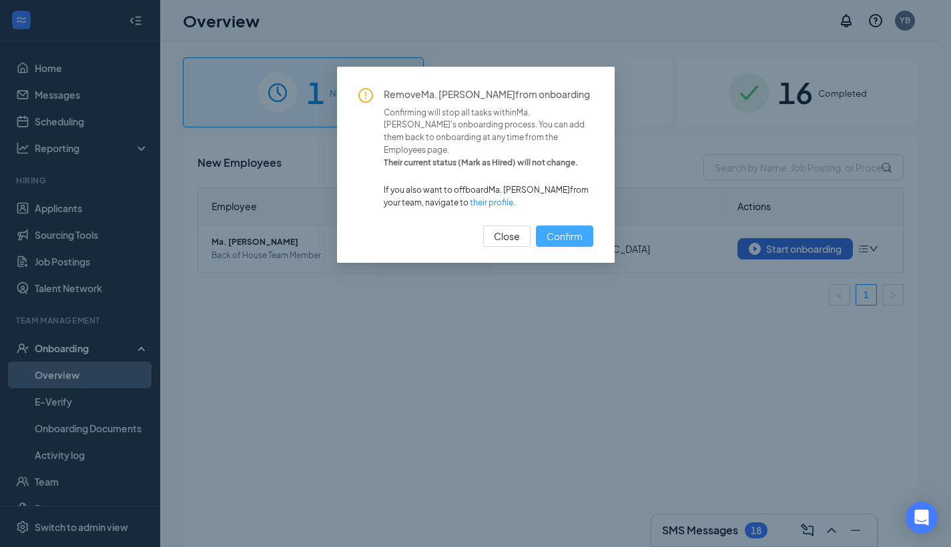
click at [572, 229] on span "Confirm" at bounding box center [565, 236] width 36 height 15
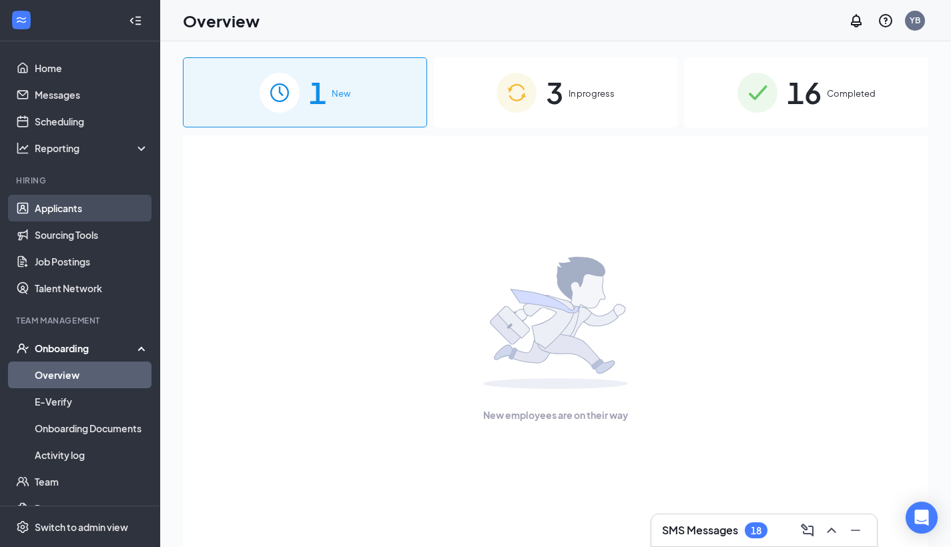
click at [77, 214] on link "Applicants" at bounding box center [92, 208] width 114 height 27
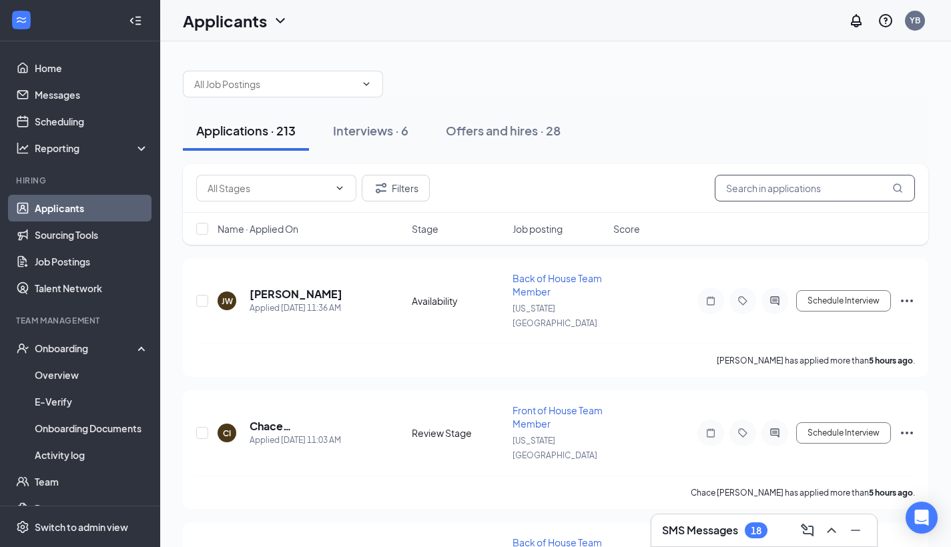
click at [816, 194] on input "text" at bounding box center [815, 188] width 200 height 27
type input "m"
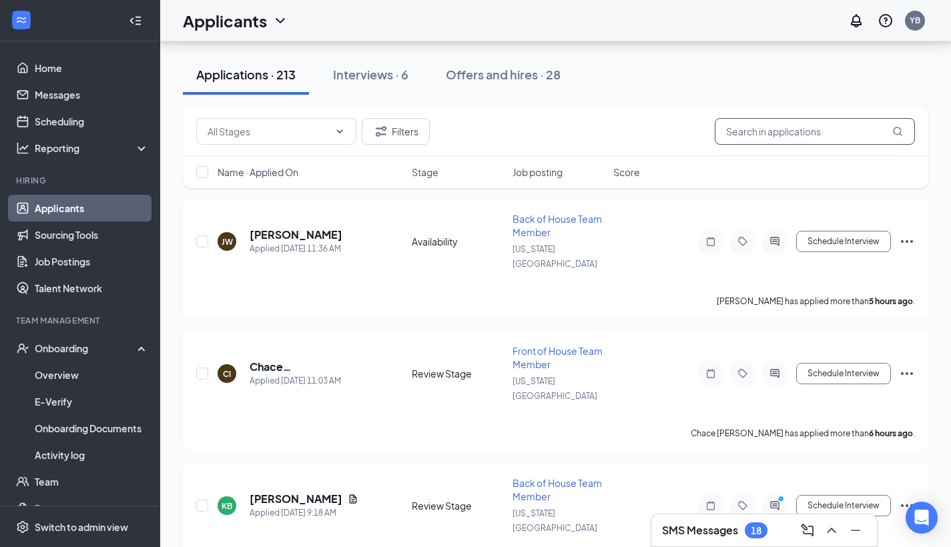
scroll to position [9, 0]
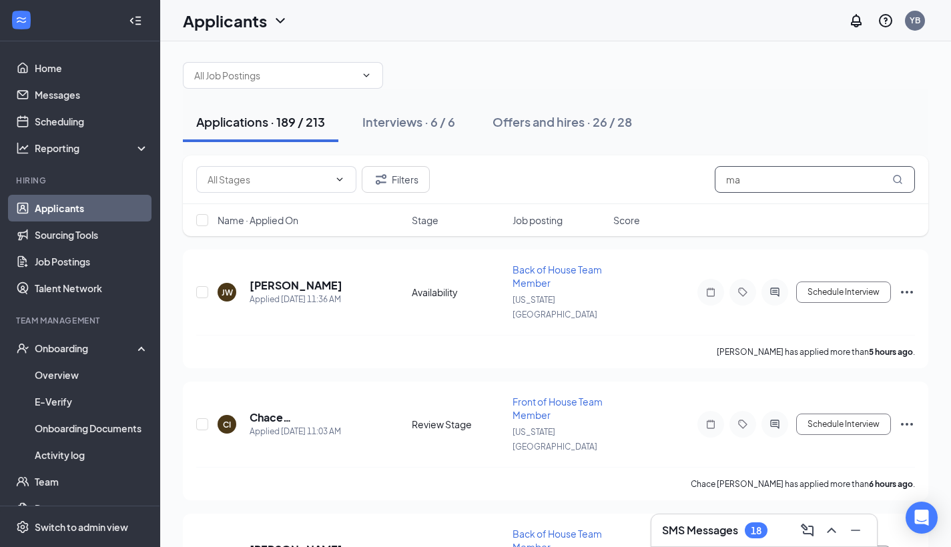
type input "m"
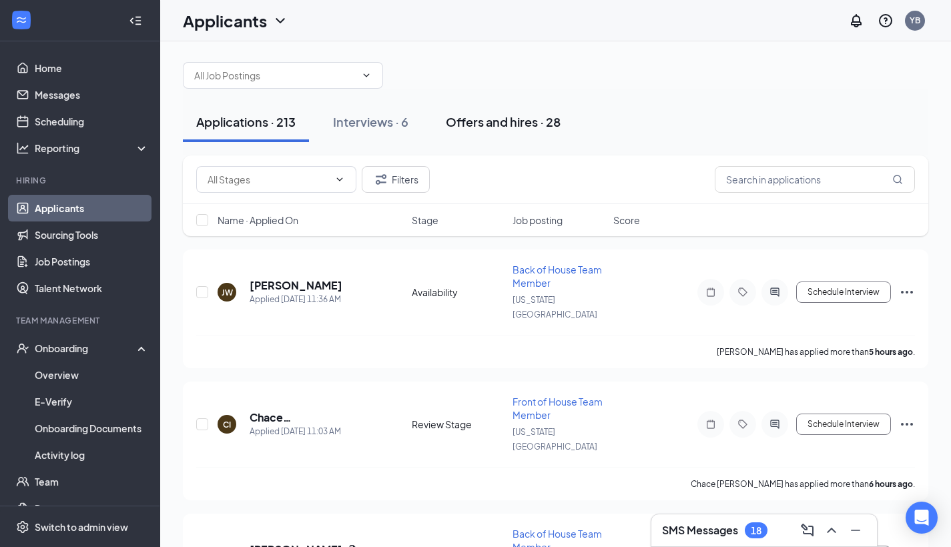
click at [475, 121] on div "Offers and hires · 28" at bounding box center [503, 121] width 115 height 17
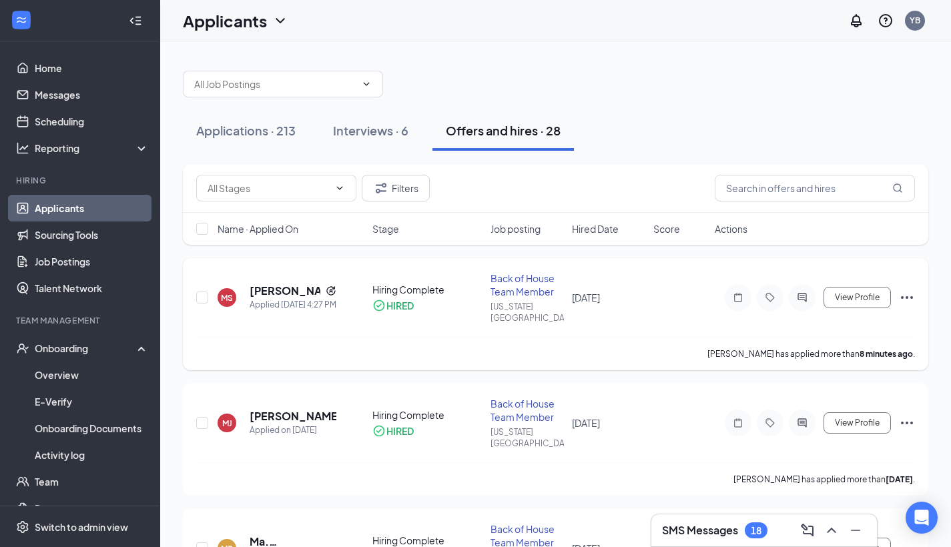
click at [908, 291] on icon "Ellipses" at bounding box center [907, 298] width 16 height 16
click at [910, 294] on icon "Ellipses" at bounding box center [907, 298] width 16 height 16
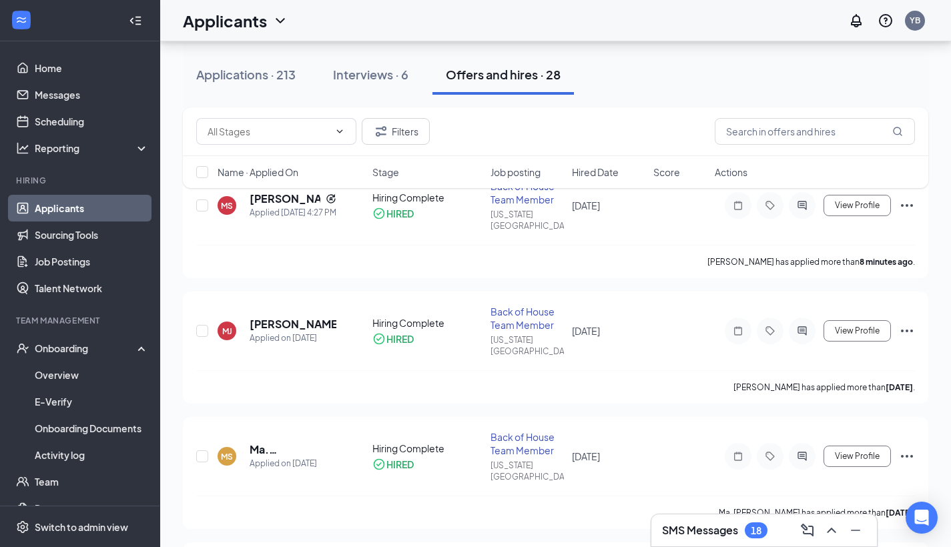
scroll to position [89, 0]
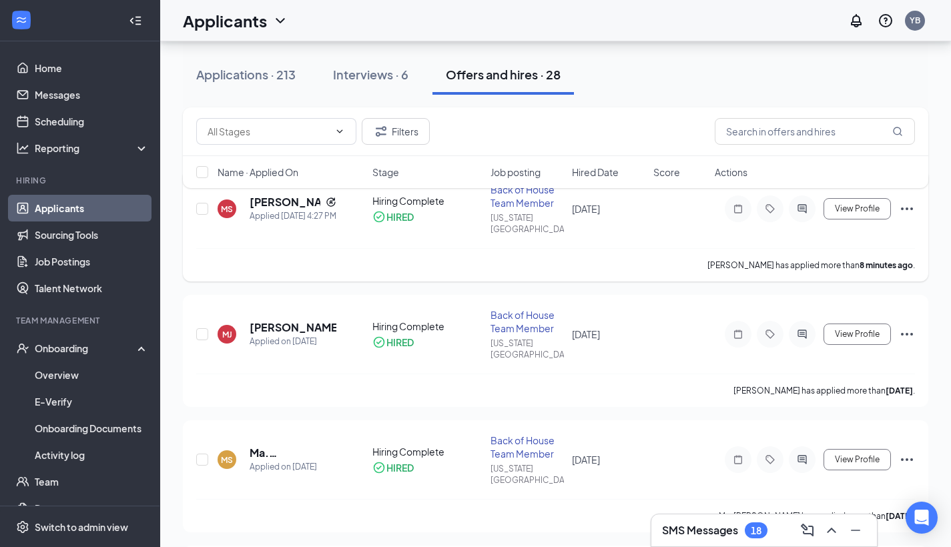
click at [908, 205] on icon "Ellipses" at bounding box center [907, 209] width 16 height 16
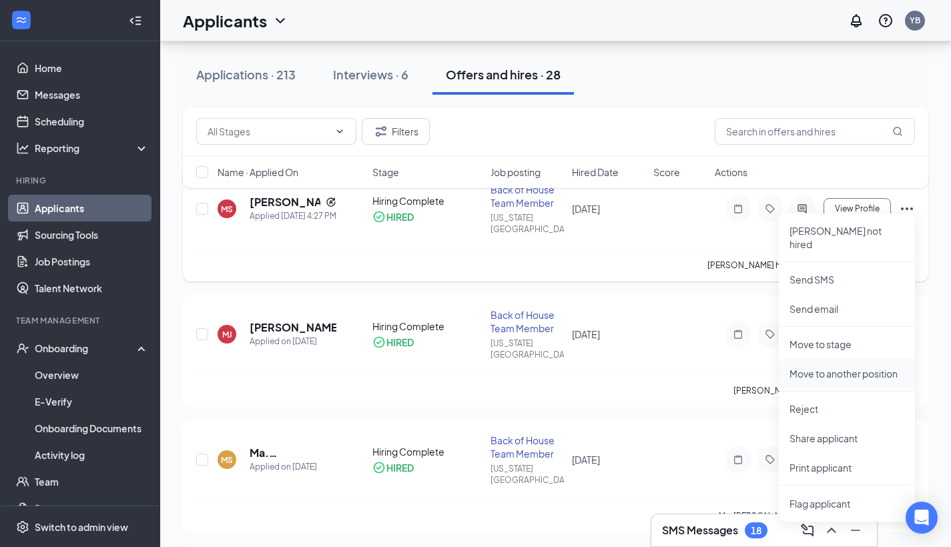
click at [868, 367] on p "Move to another position" at bounding box center [847, 373] width 115 height 13
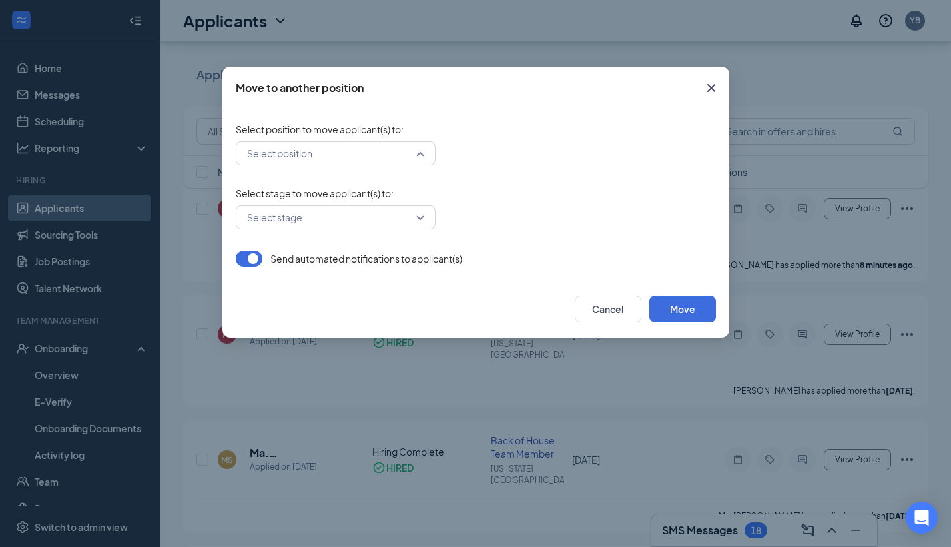
click at [424, 154] on div "Select position" at bounding box center [336, 153] width 200 height 24
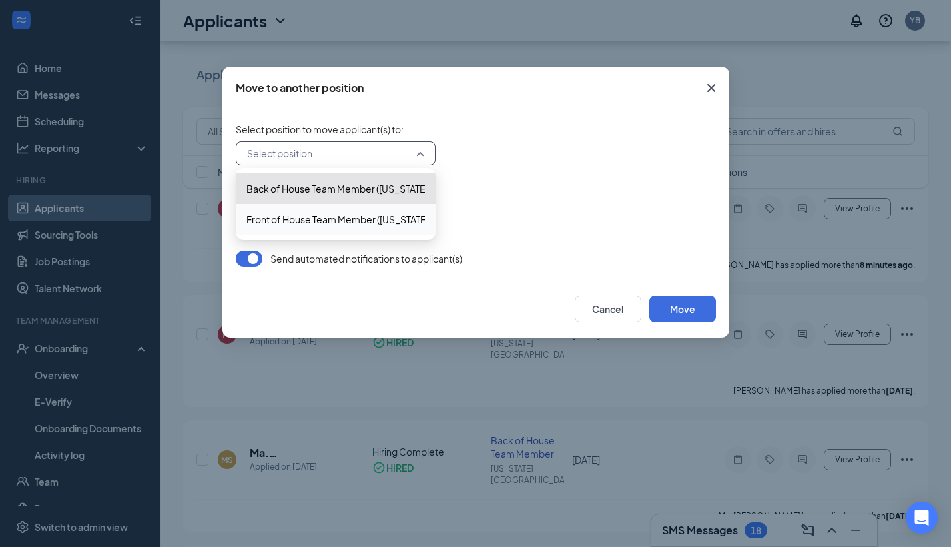
click at [392, 186] on span "Back of House Team Member ([US_STATE][GEOGRAPHIC_DATA])" at bounding box center [387, 189] width 282 height 15
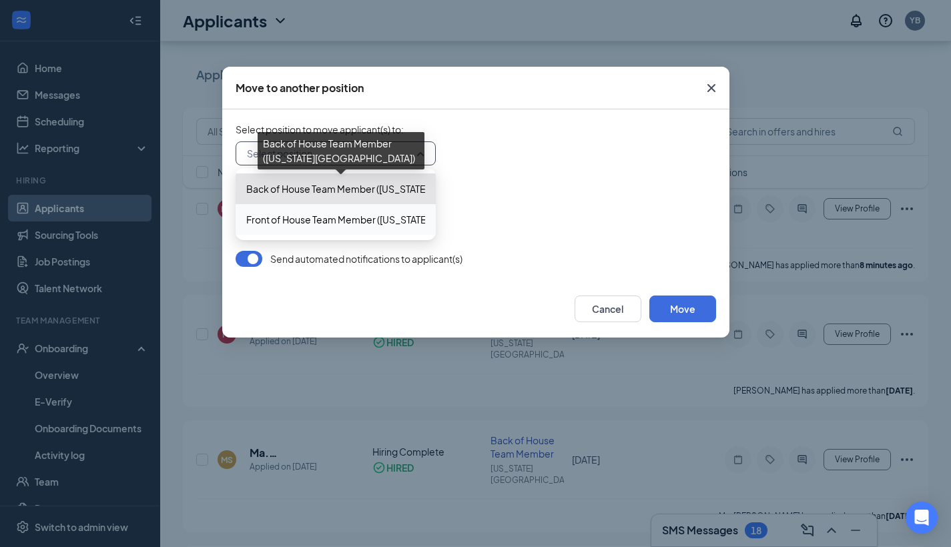
click at [416, 194] on span "Back of House Team Member ([US_STATE][GEOGRAPHIC_DATA])" at bounding box center [387, 189] width 282 height 15
click at [503, 197] on span "Select stage to move applicant(s) to :" at bounding box center [476, 193] width 481 height 13
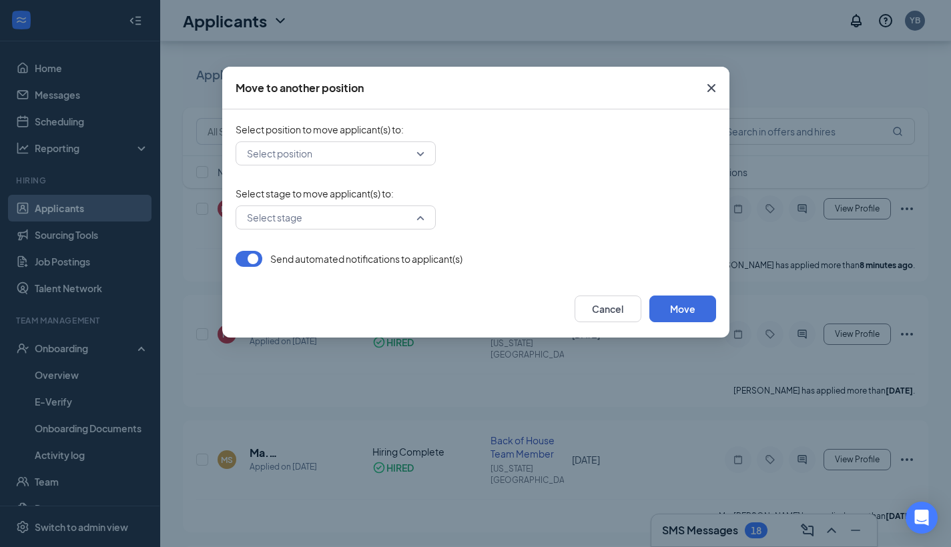
click at [417, 218] on input "search" at bounding box center [331, 217] width 175 height 23
click at [714, 90] on icon "Cross" at bounding box center [711, 88] width 16 height 16
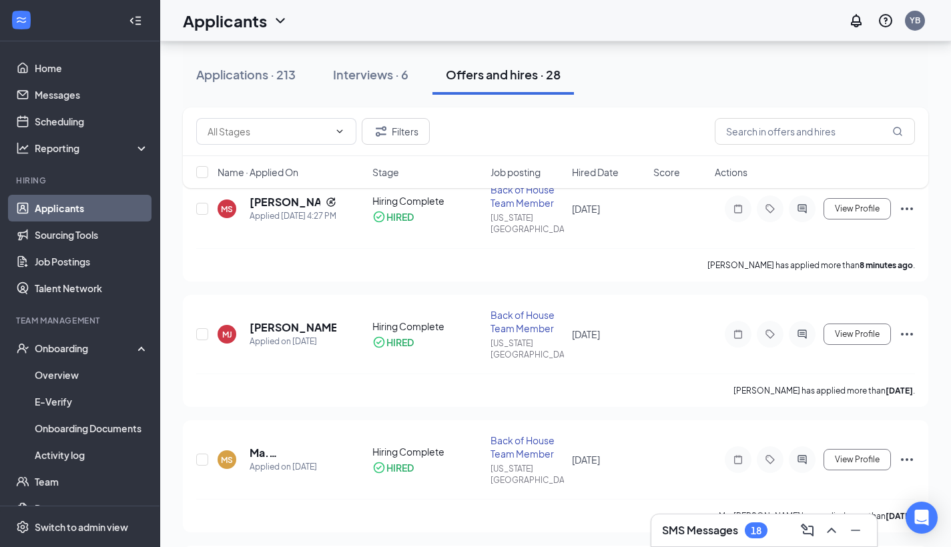
click at [907, 201] on div "Filters Name · Applied On Stage Job posting Hired Date Score Actions" at bounding box center [556, 154] width 746 height 94
click at [910, 207] on icon "Ellipses" at bounding box center [907, 209] width 16 height 16
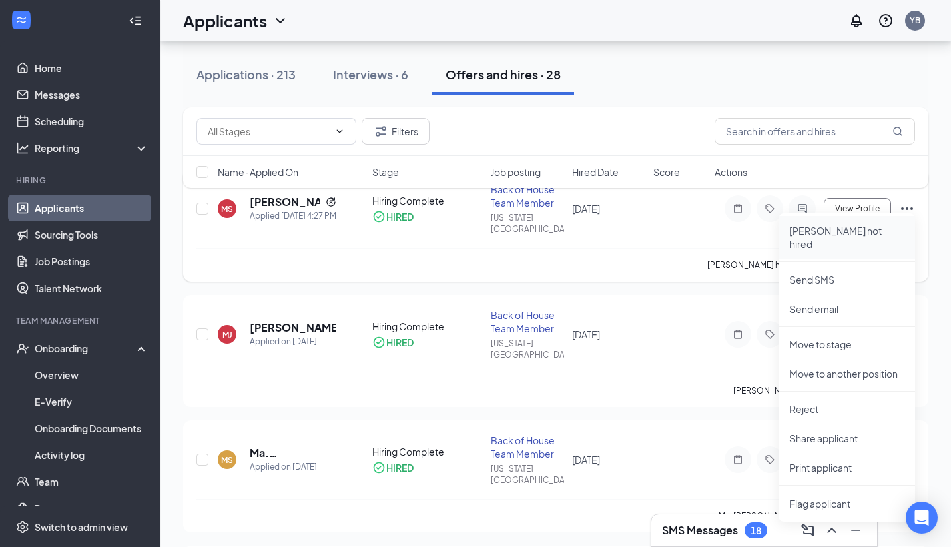
click at [888, 228] on p "[PERSON_NAME] not hired" at bounding box center [847, 237] width 115 height 27
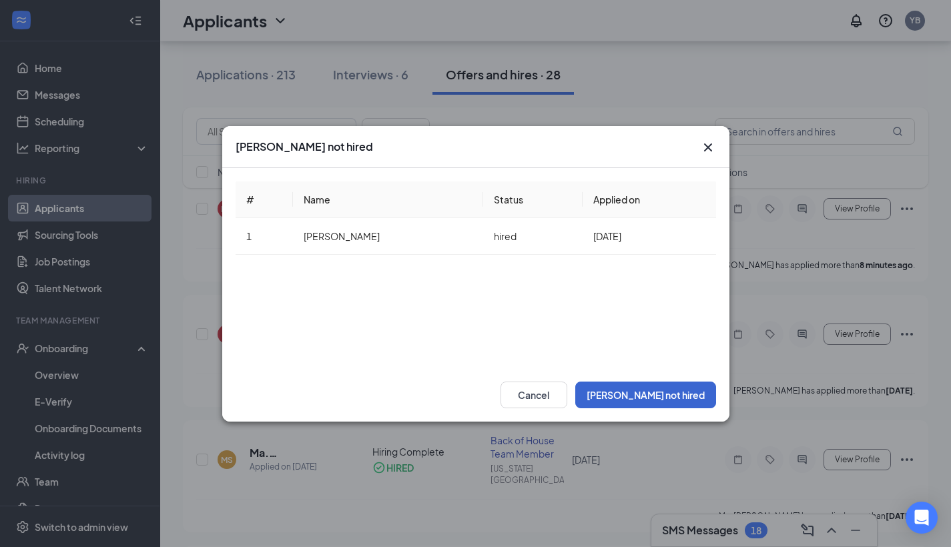
click at [675, 403] on button "[PERSON_NAME] not hired" at bounding box center [645, 395] width 141 height 27
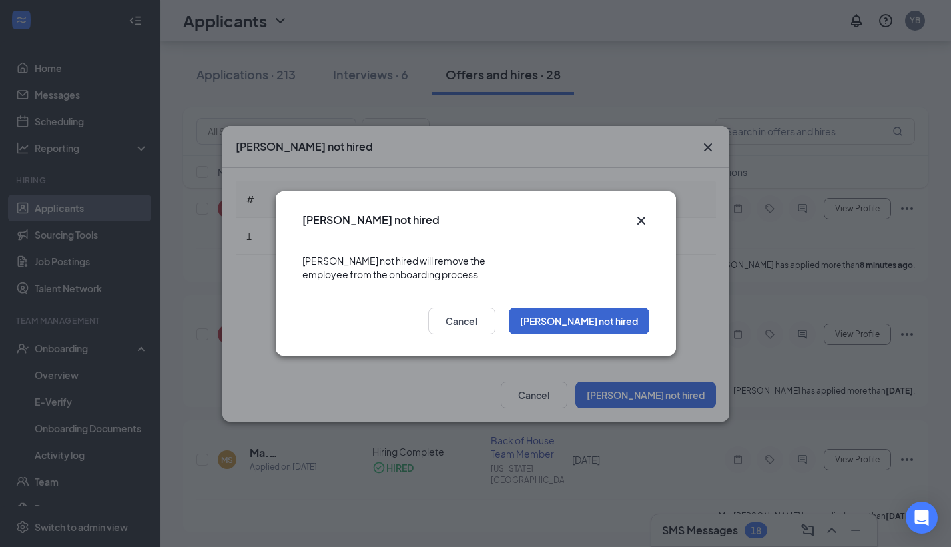
click at [625, 323] on button "[PERSON_NAME] not hired" at bounding box center [579, 321] width 141 height 27
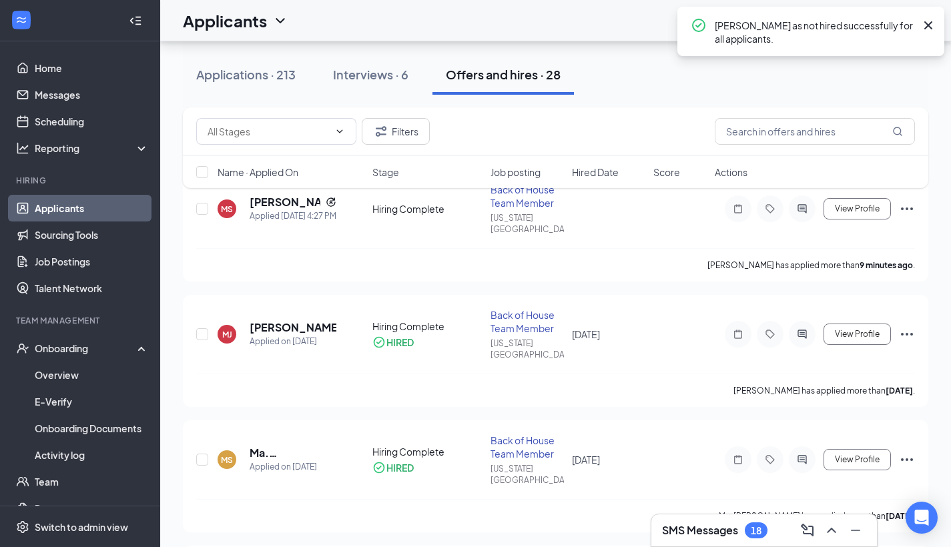
click at [911, 198] on div "Filters Name · Applied On Stage Job posting Hired Date Score Actions" at bounding box center [556, 154] width 746 height 94
click at [910, 204] on icon "Ellipses" at bounding box center [907, 209] width 16 height 16
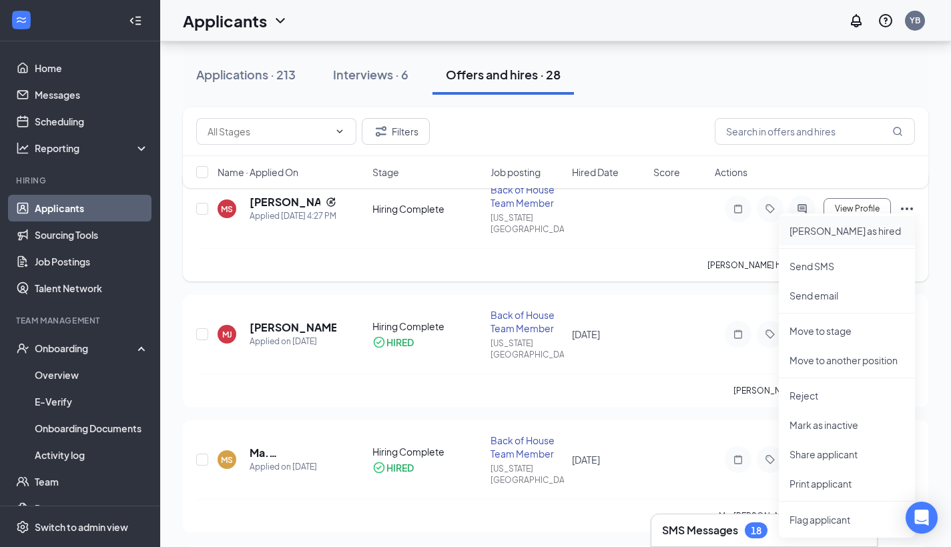
click at [860, 238] on li "[PERSON_NAME] as hired" at bounding box center [847, 230] width 136 height 29
click at [852, 230] on div "Mark as hired Applicant(s) will await the start of the onboarding process after…" at bounding box center [475, 273] width 951 height 547
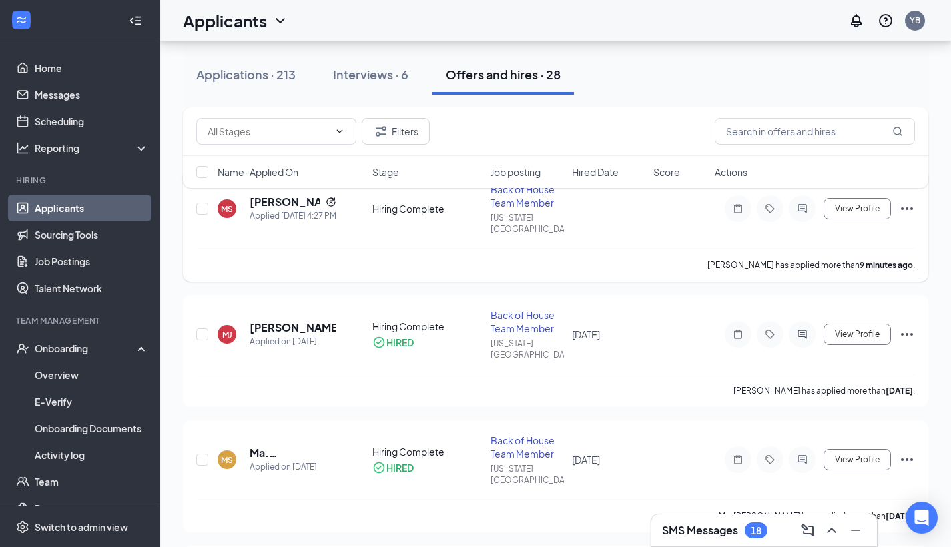
click at [904, 207] on icon "Ellipses" at bounding box center [907, 209] width 16 height 16
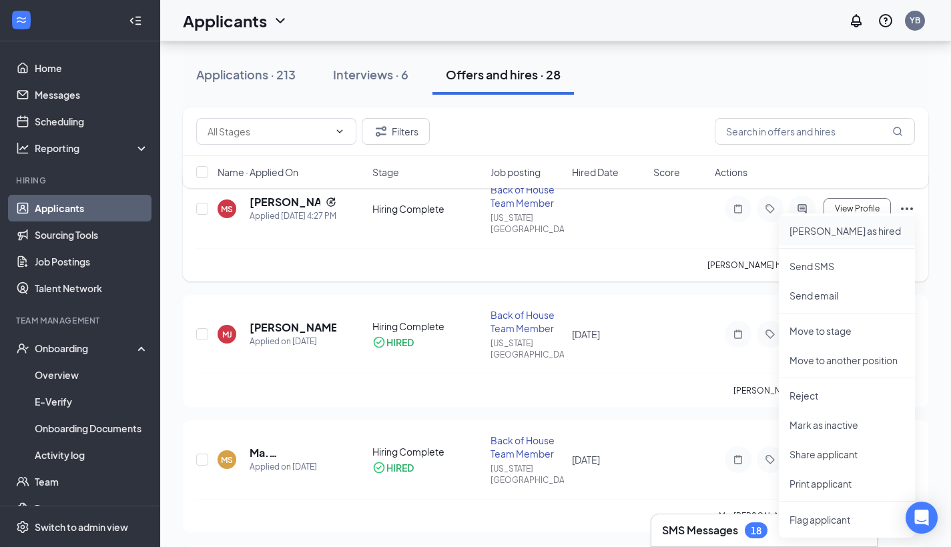
click at [860, 226] on p "[PERSON_NAME] as hired" at bounding box center [847, 230] width 115 height 13
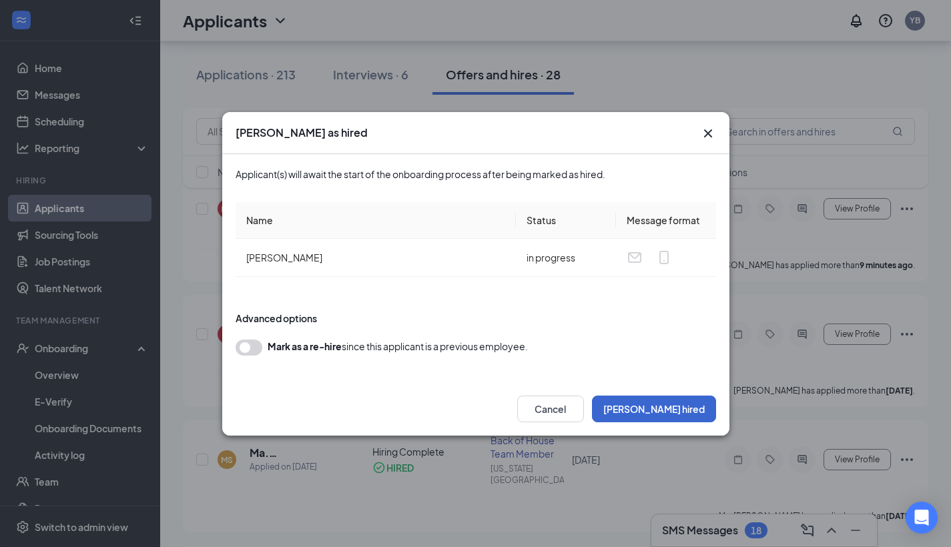
click at [683, 409] on button "[PERSON_NAME] hired" at bounding box center [654, 409] width 124 height 27
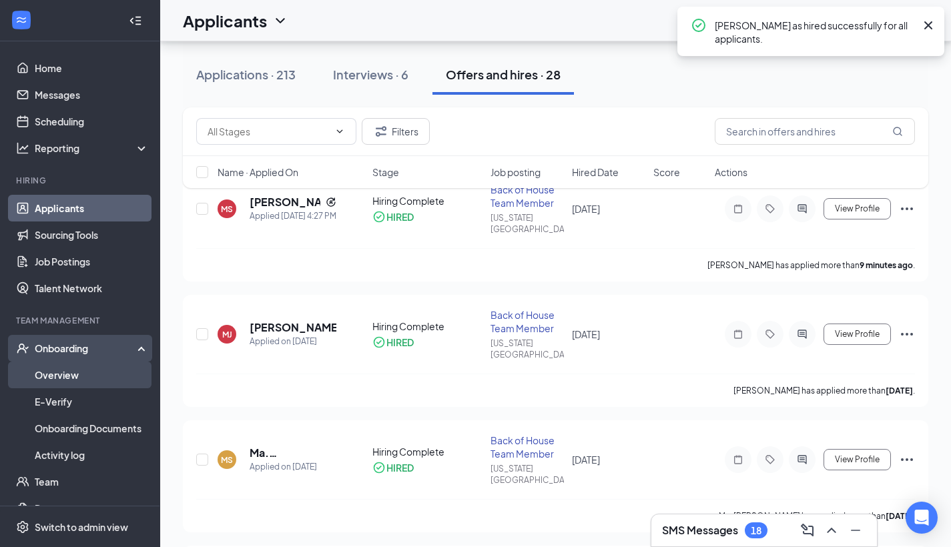
click at [95, 376] on link "Overview" at bounding box center [92, 375] width 114 height 27
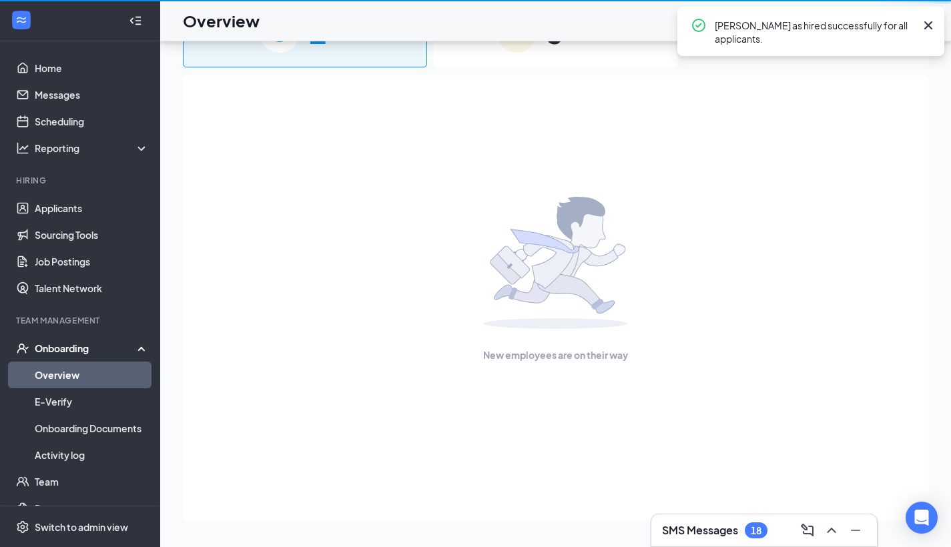
scroll to position [60, 0]
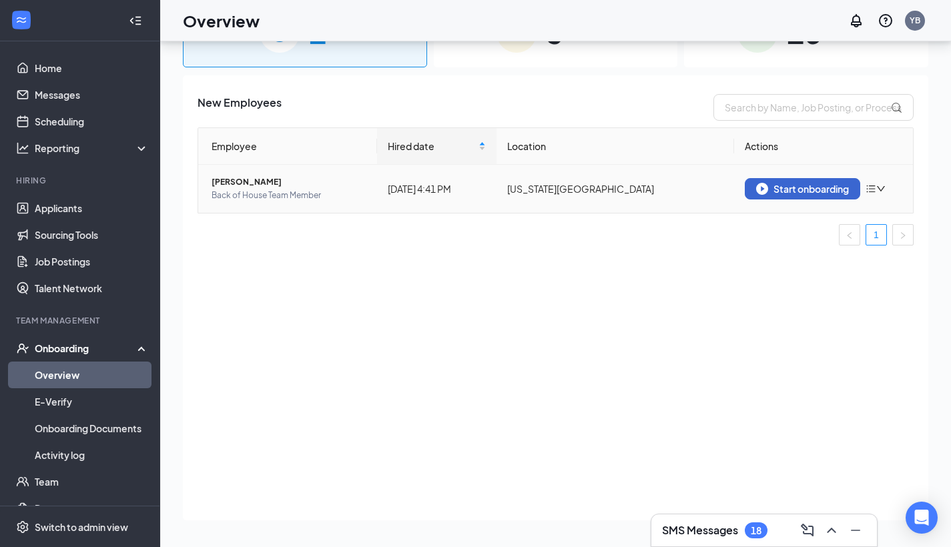
click at [808, 179] on button "Start onboarding" at bounding box center [802, 188] width 115 height 21
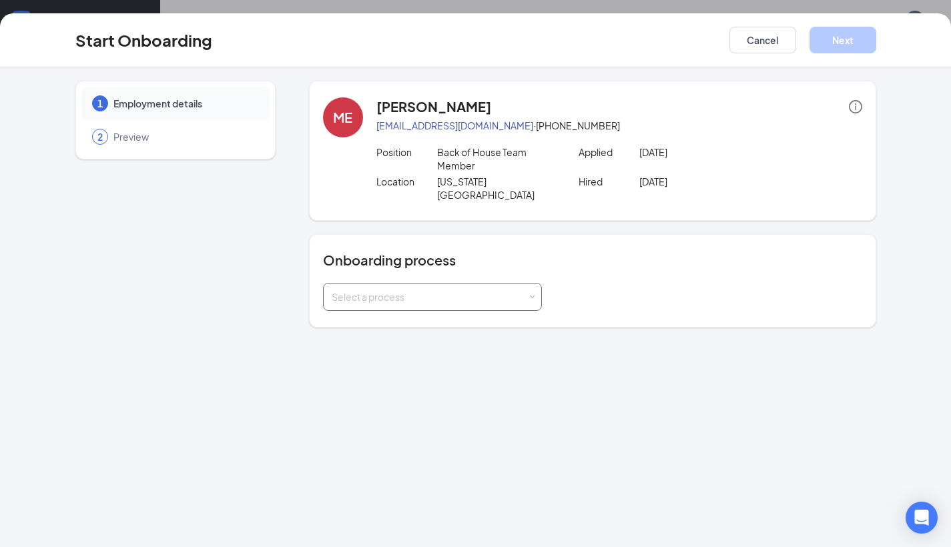
click at [511, 290] on div "Select a process" at bounding box center [430, 296] width 196 height 13
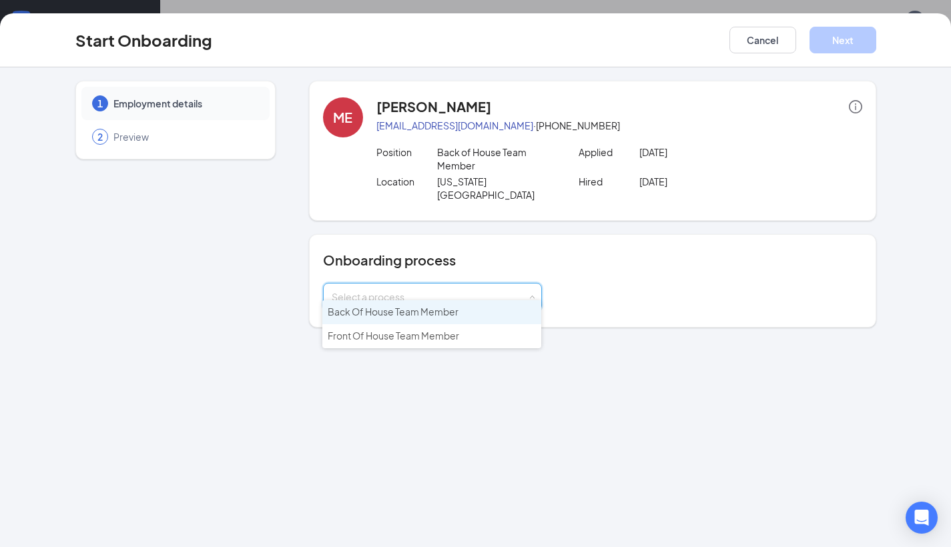
click at [471, 313] on li "Back Of House Team Member" at bounding box center [431, 312] width 219 height 24
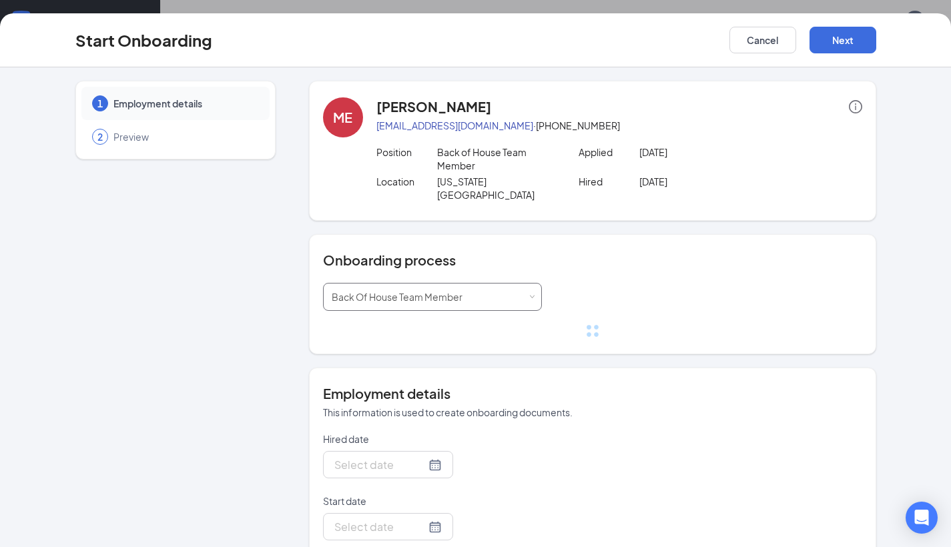
type input "[DATE]"
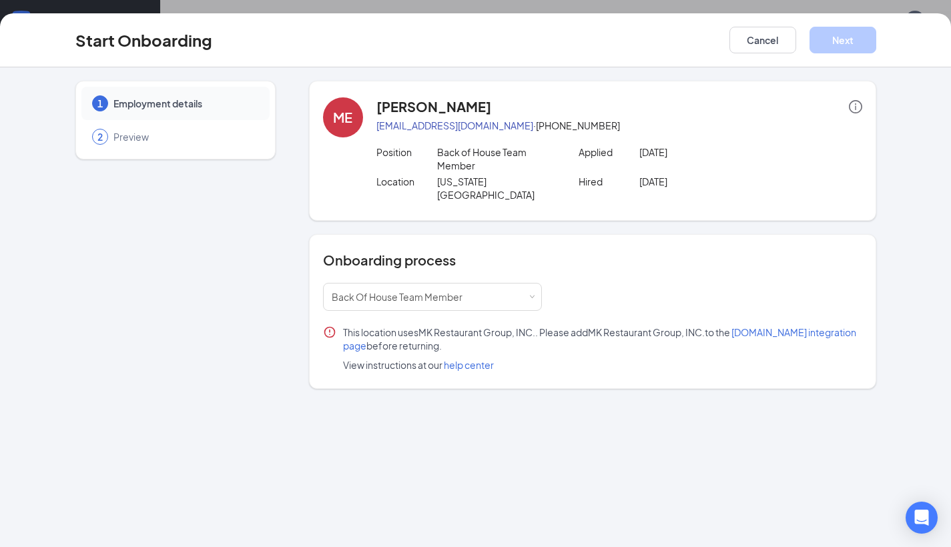
click at [808, 326] on span "This location uses MK Restaurant Group, INC. . Please add MK Restaurant Group, …" at bounding box center [602, 339] width 519 height 27
click at [802, 326] on span "[DOMAIN_NAME] integration page" at bounding box center [599, 338] width 513 height 25
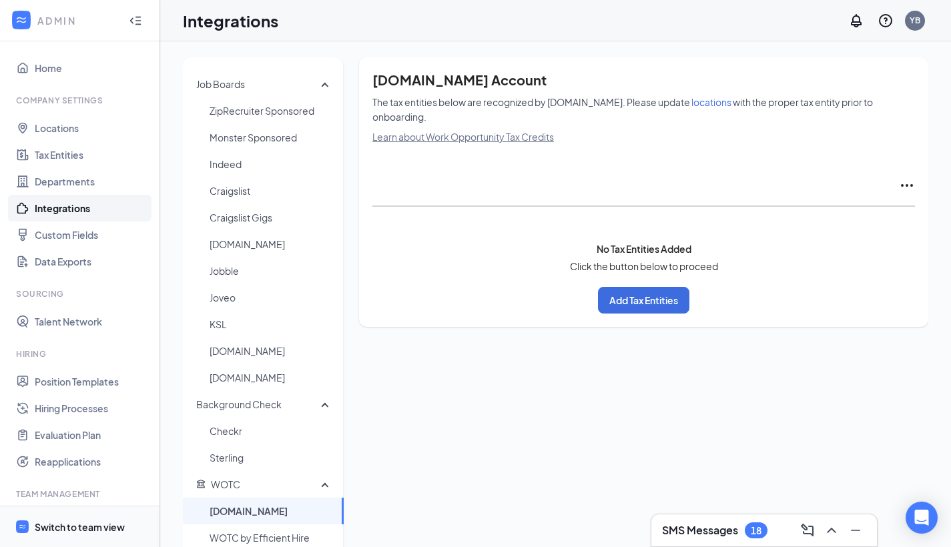
click at [94, 528] on div "Switch to team view" at bounding box center [80, 527] width 90 height 13
